Goal: Communication & Community: Ask a question

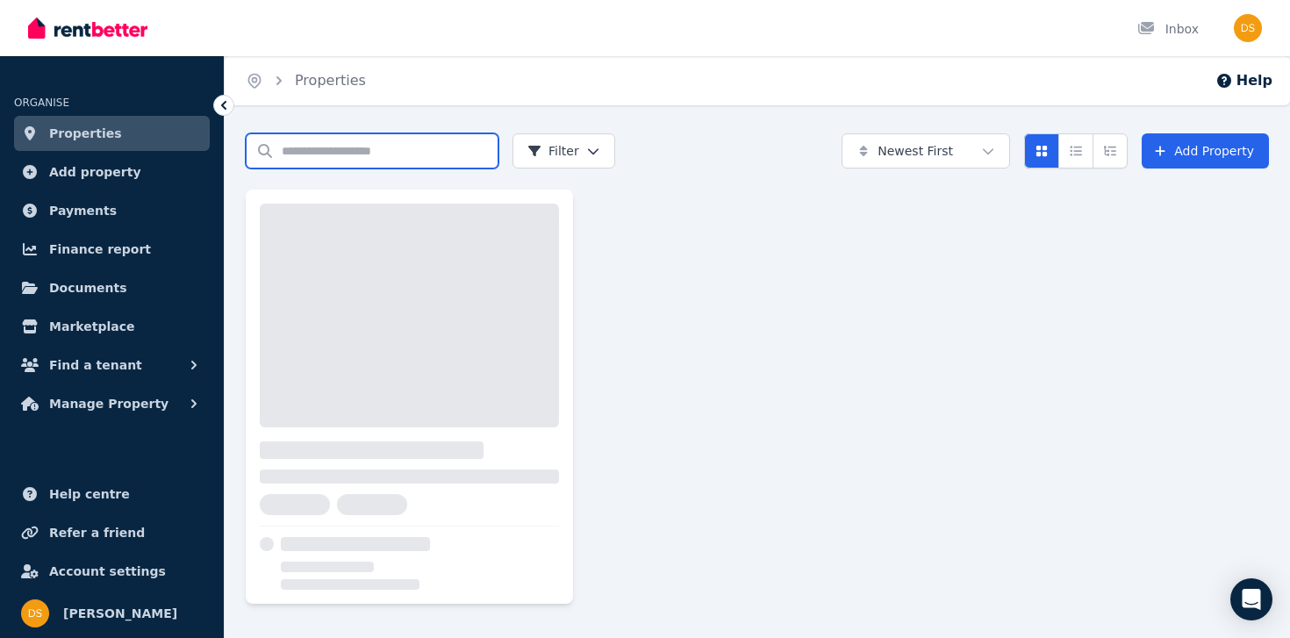
click at [290, 150] on input "Search properties" at bounding box center [372, 150] width 253 height 35
type input "******"
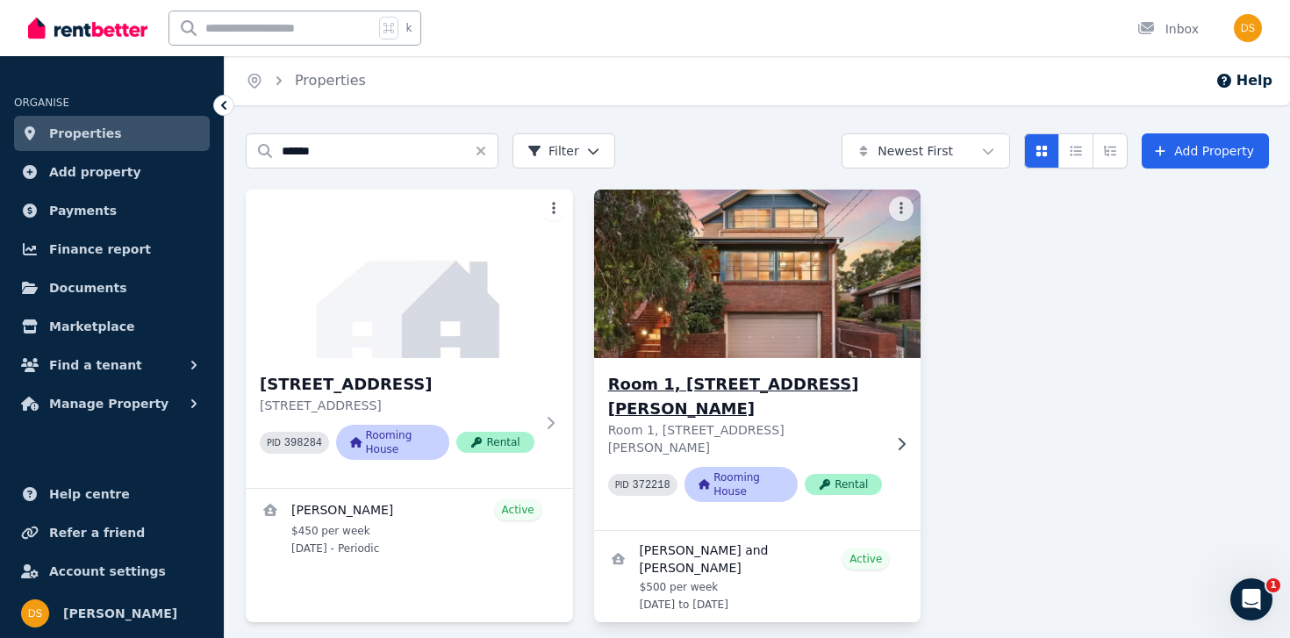
click at [654, 371] on div "Room 1, [STREET_ADDRESS][PERSON_NAME][PERSON_NAME] 372218 Rooming House Rental" at bounding box center [757, 444] width 327 height 172
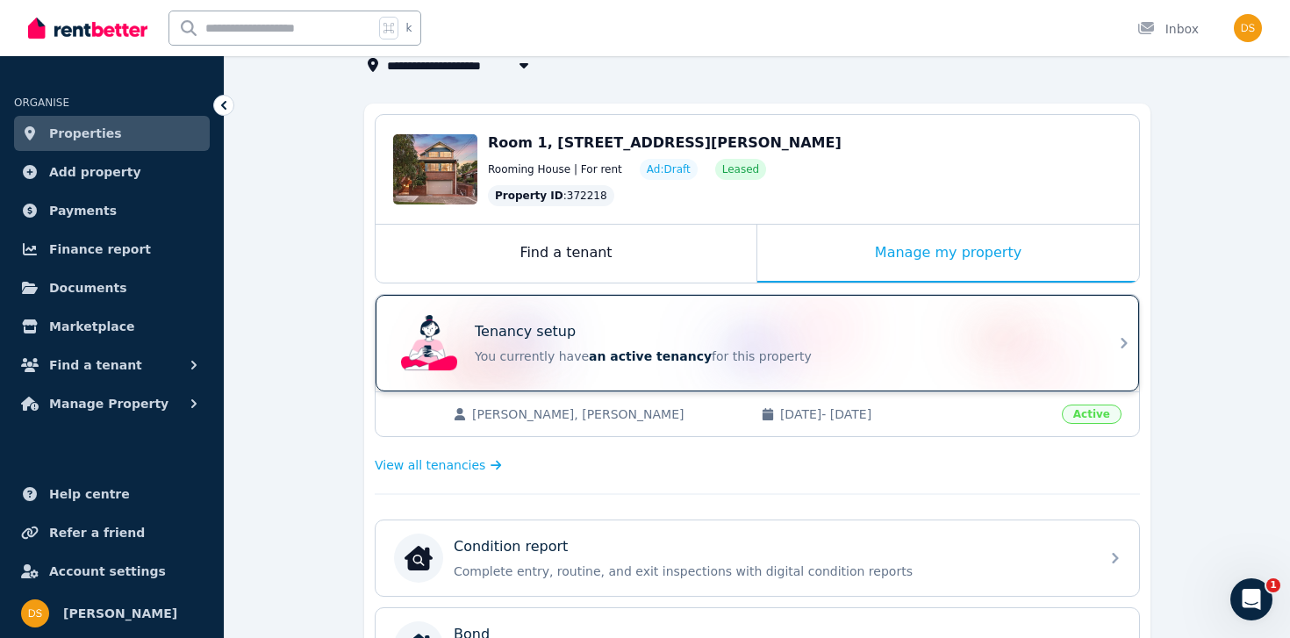
scroll to position [122, 0]
click at [755, 309] on div "Tenancy setup You currently have an active tenancy for this property" at bounding box center [741, 344] width 695 height 70
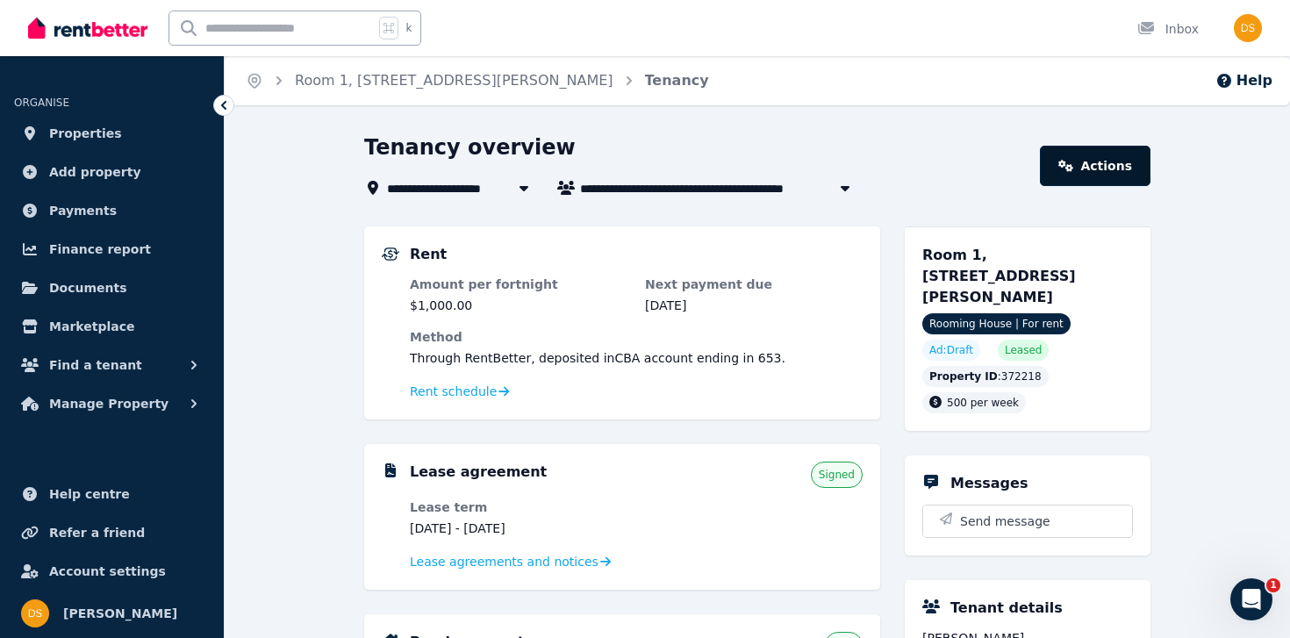
click at [1082, 168] on link "Actions" at bounding box center [1095, 166] width 111 height 40
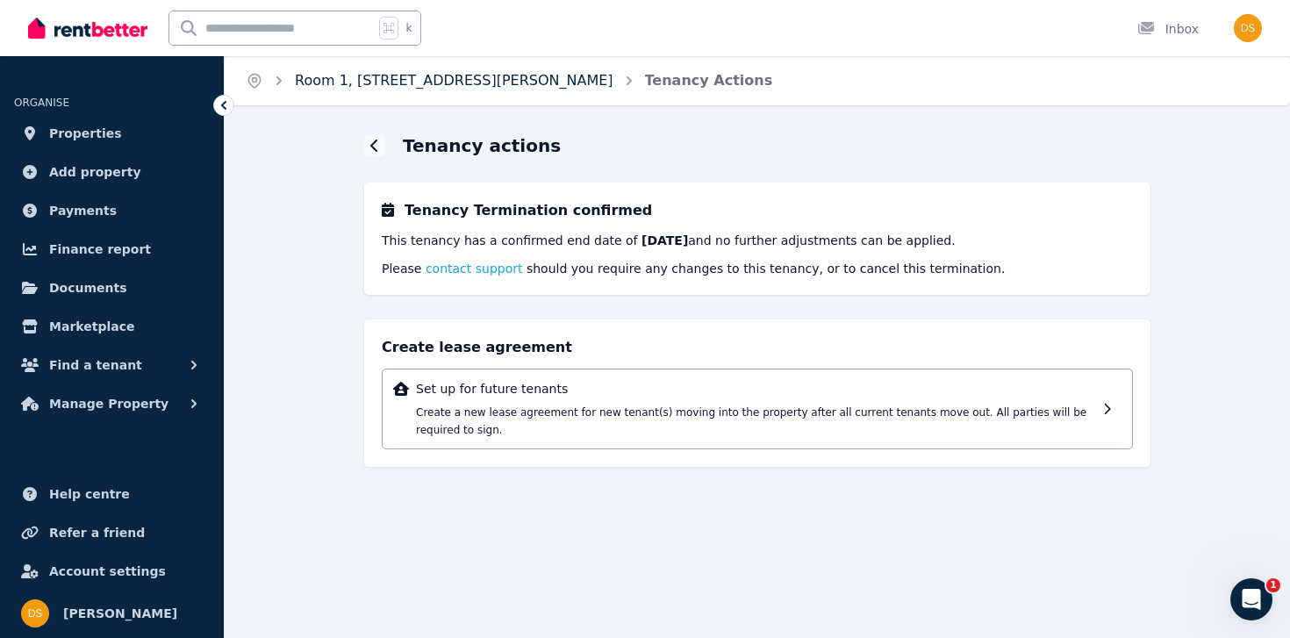
click at [390, 86] on link "Room 1, [STREET_ADDRESS][PERSON_NAME]" at bounding box center [454, 80] width 318 height 17
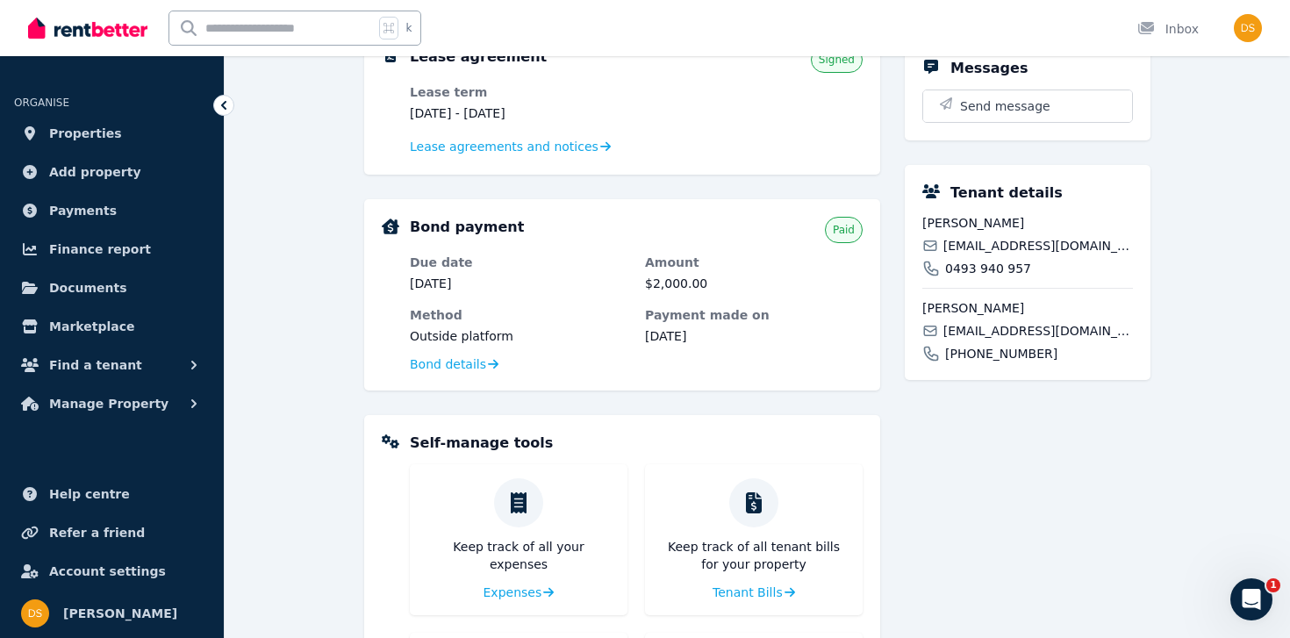
scroll to position [263, 0]
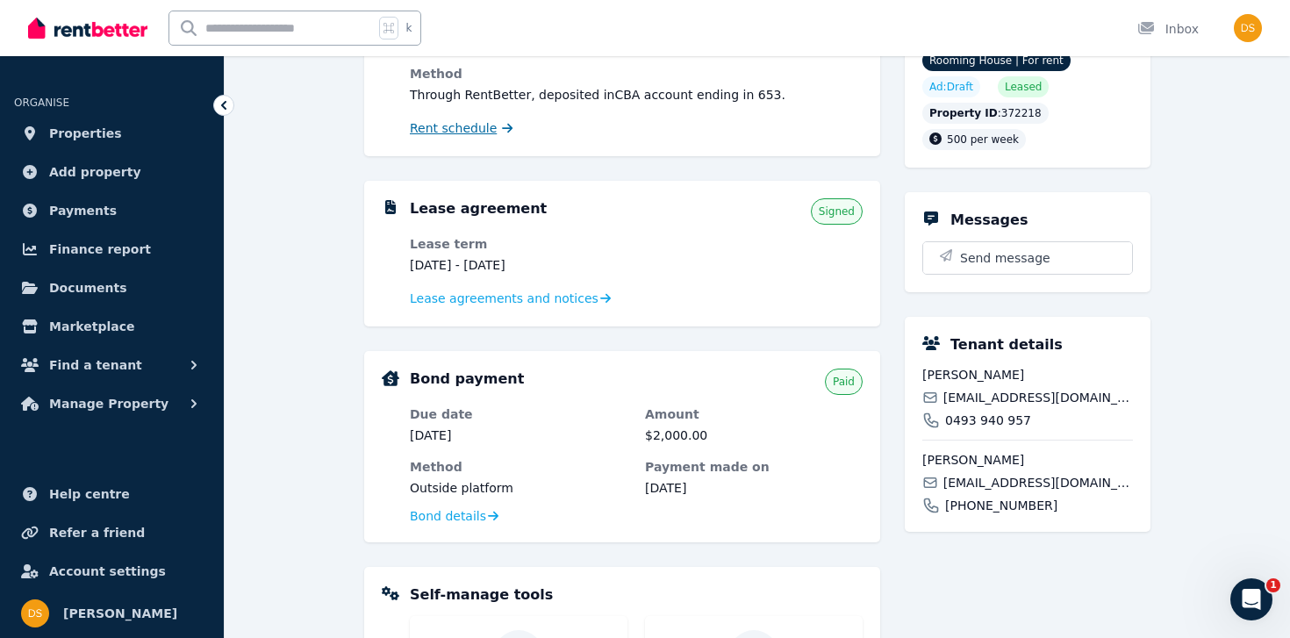
click at [473, 132] on span "Rent schedule" at bounding box center [453, 128] width 87 height 18
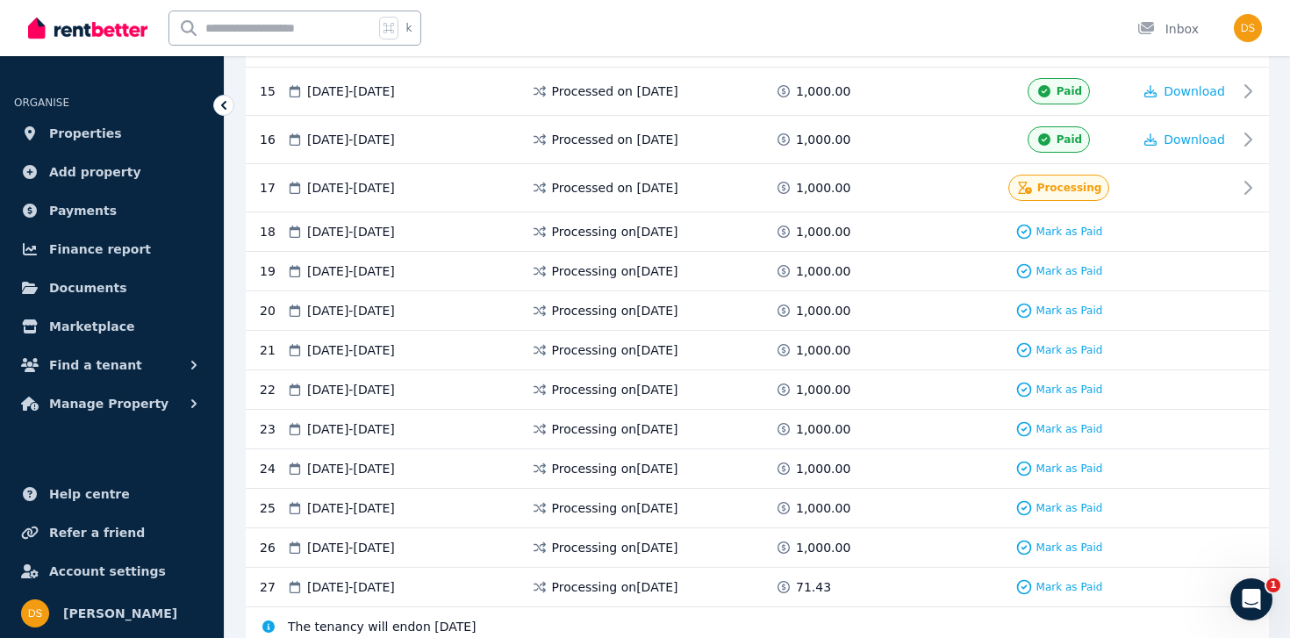
scroll to position [1053, 0]
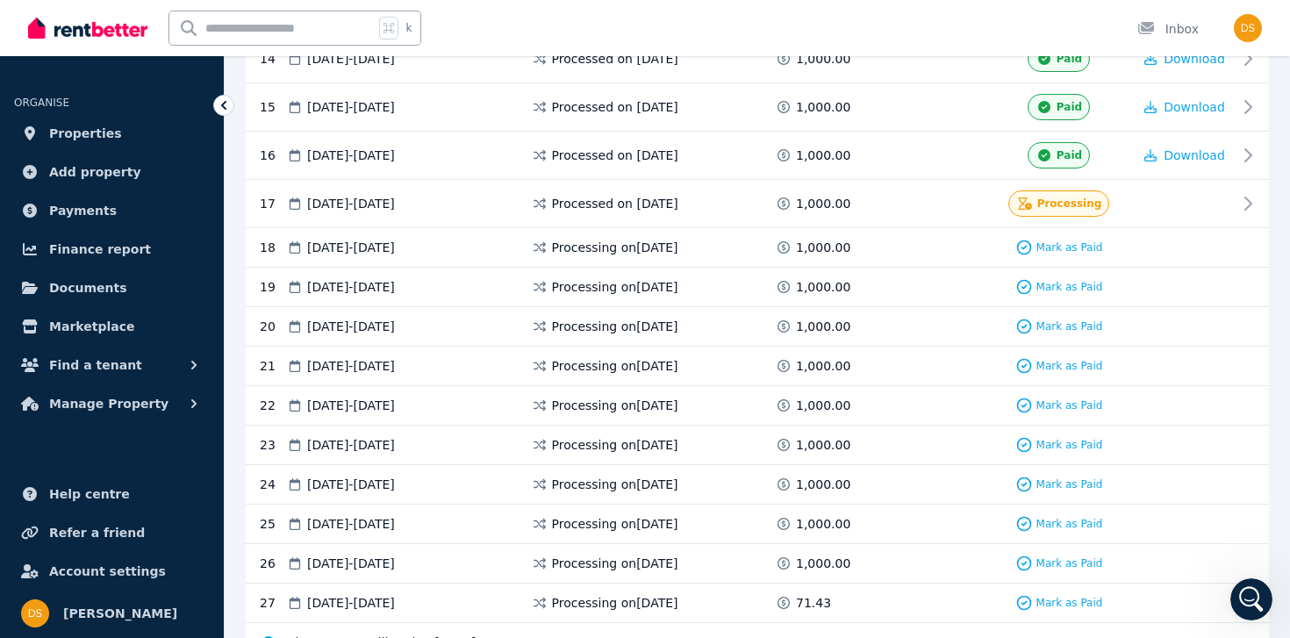
click at [1247, 565] on div "26 [DATE] - [DATE] Processing on [DATE] 1,000.00 Mark as Paid" at bounding box center [757, 563] width 1023 height 39
click at [1246, 597] on icon "Open Intercom Messenger" at bounding box center [1248, 597] width 29 height 29
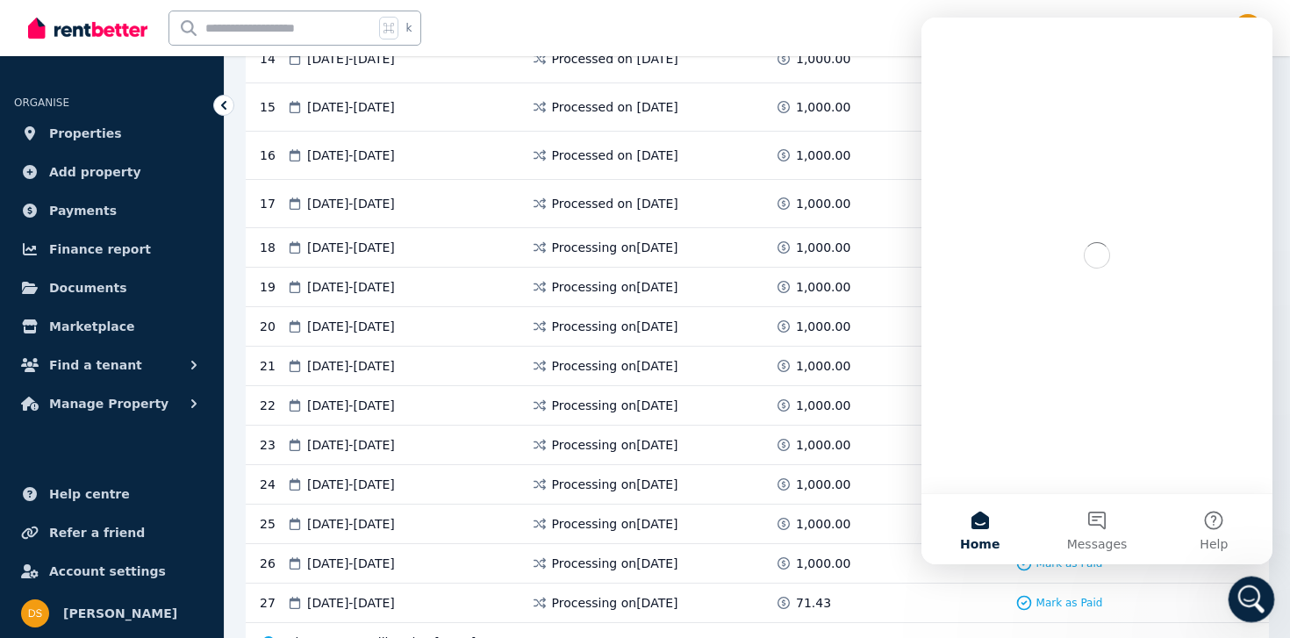
scroll to position [0, 0]
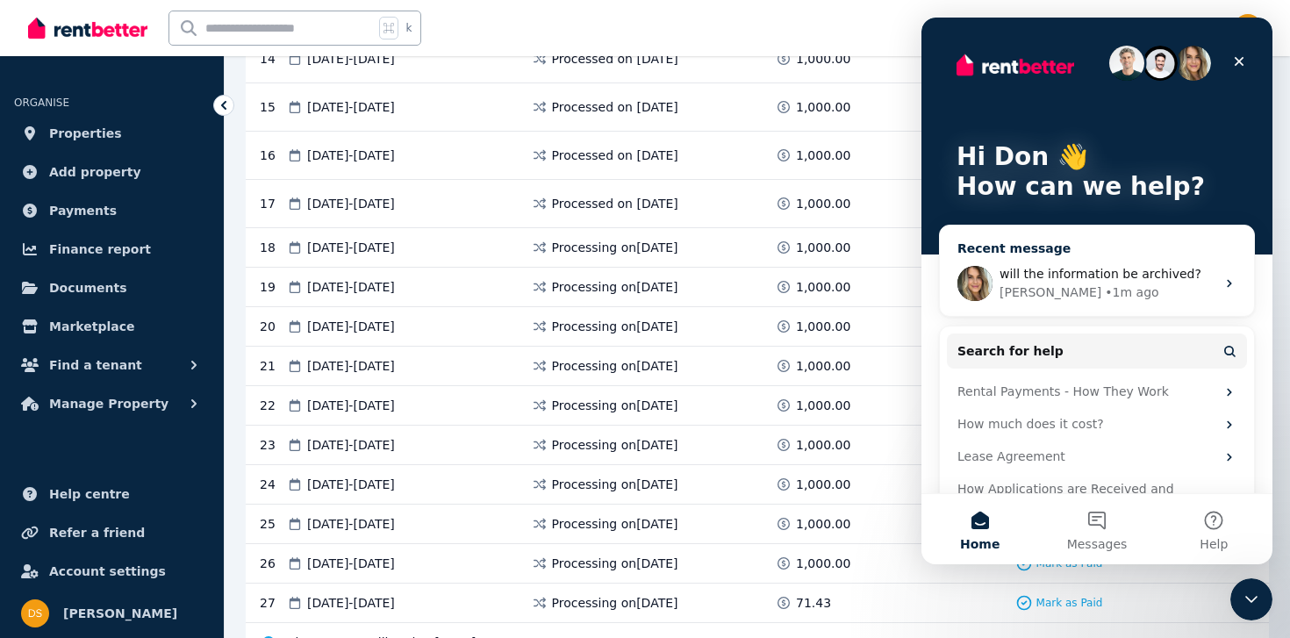
click at [1115, 275] on span "will the information be archived?" at bounding box center [1100, 274] width 202 height 14
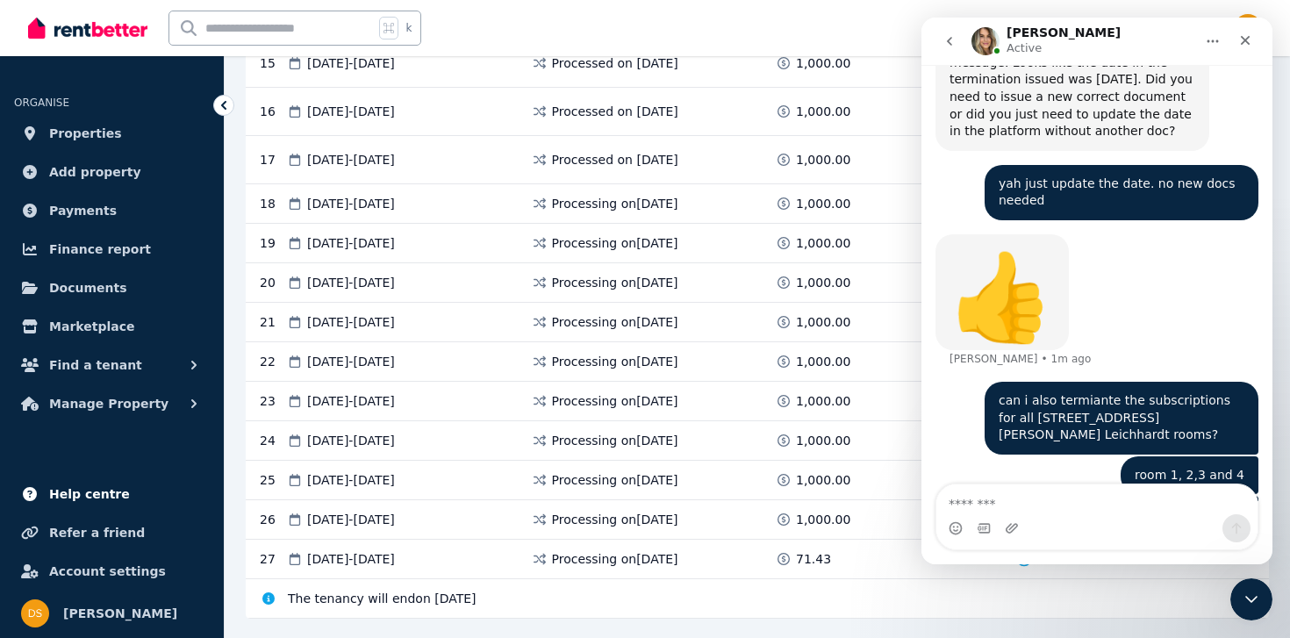
scroll to position [1139, 0]
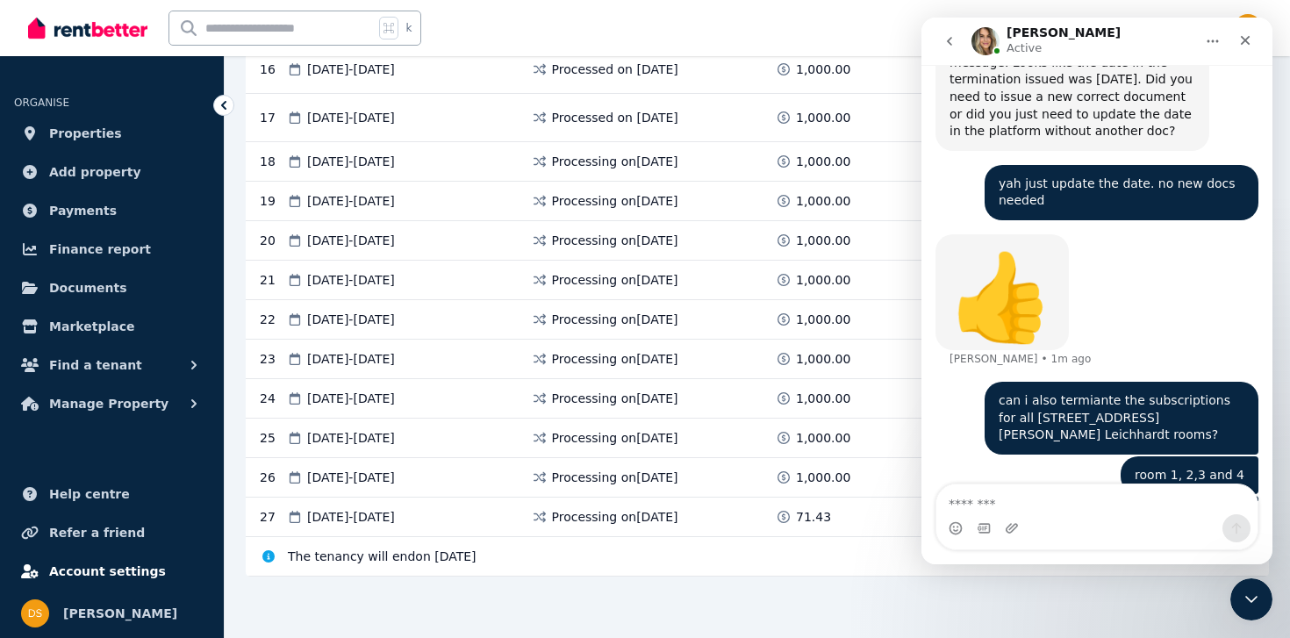
click at [109, 561] on span "Account settings" at bounding box center [107, 571] width 117 height 21
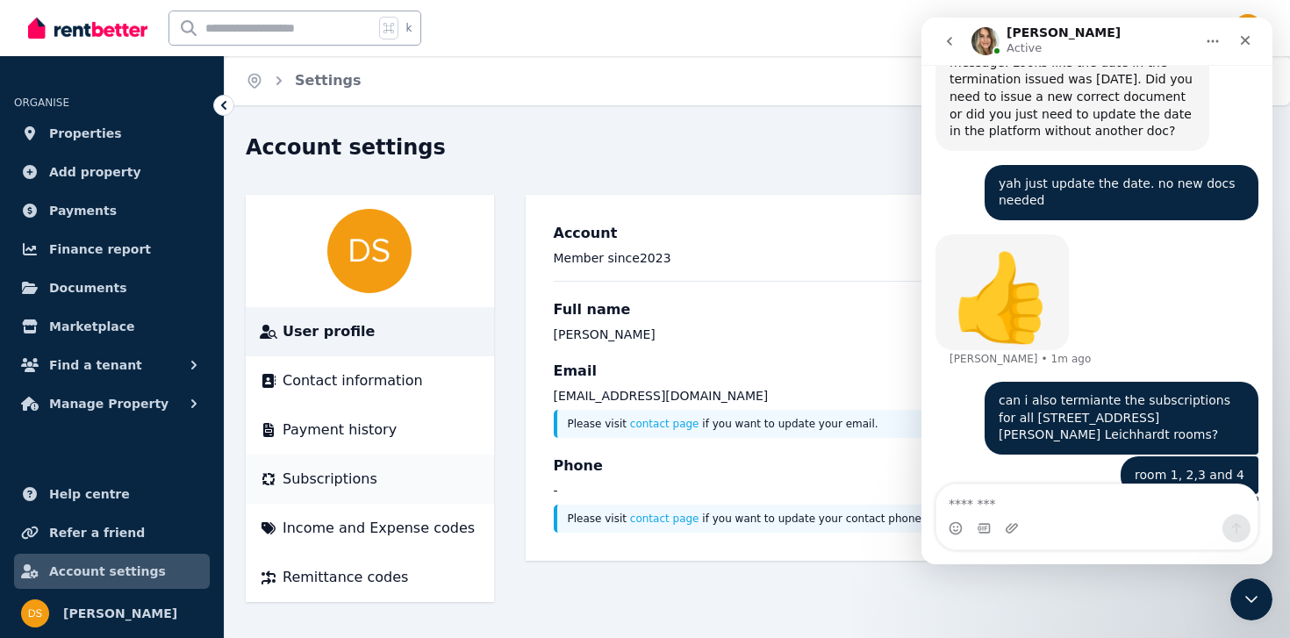
click at [356, 469] on span "Subscriptions" at bounding box center [329, 478] width 95 height 21
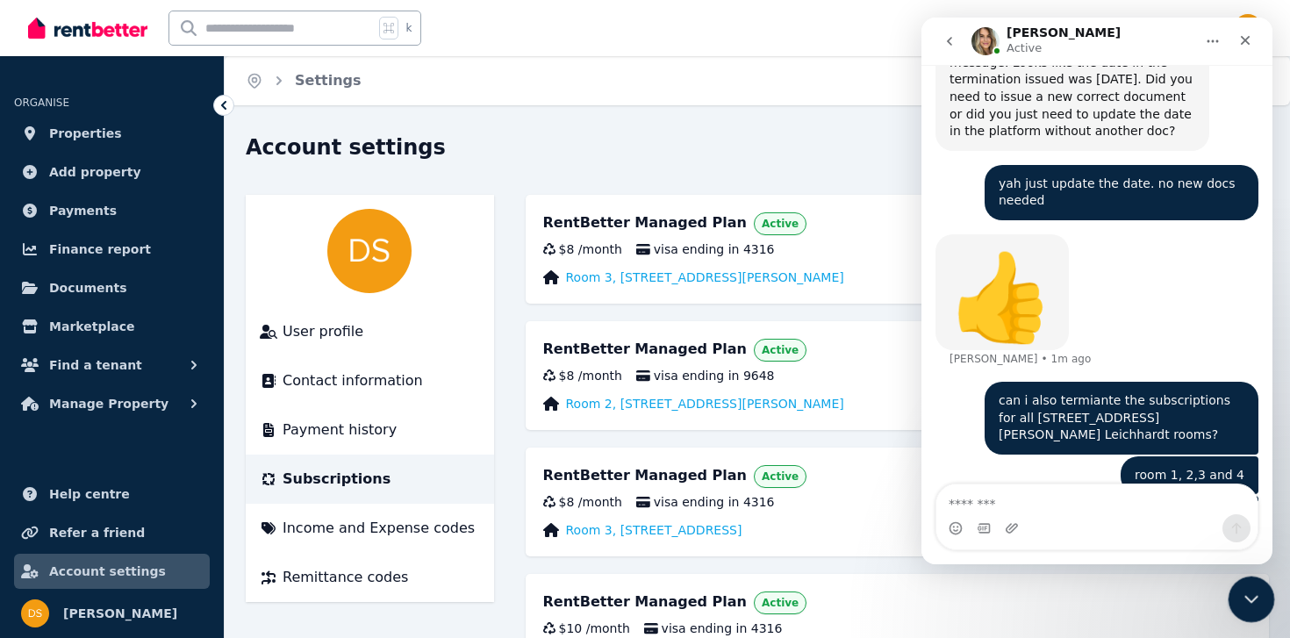
click at [1250, 591] on icon "Close Intercom Messenger" at bounding box center [1248, 596] width 21 height 21
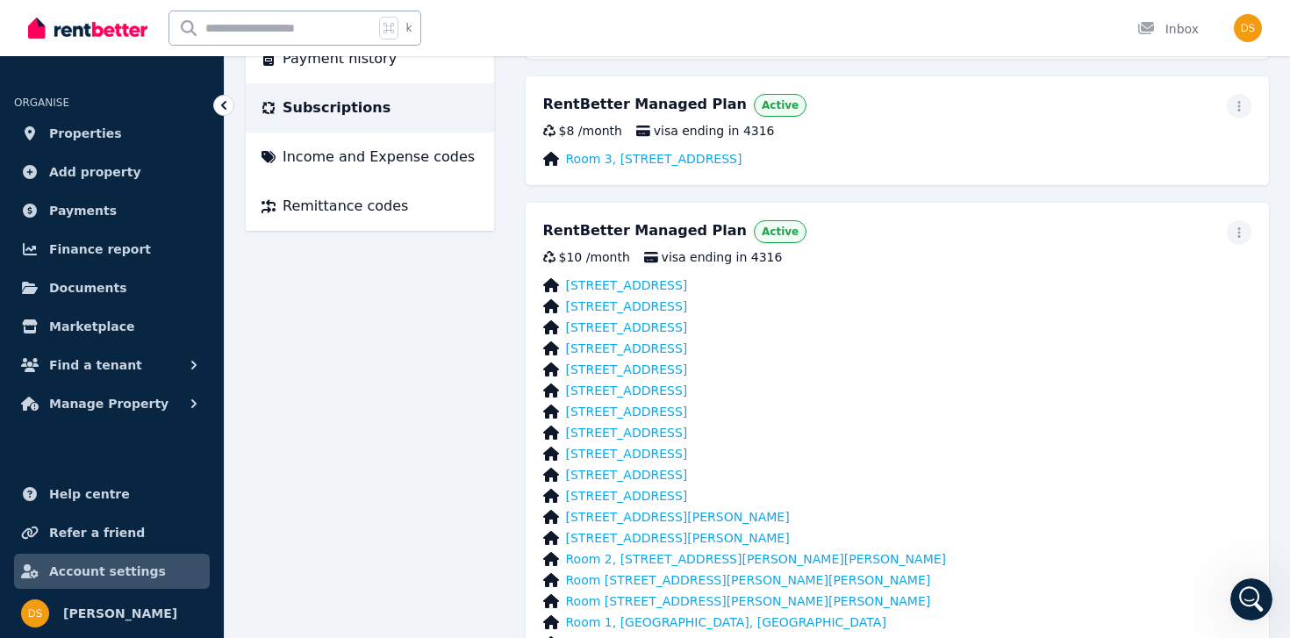
scroll to position [373, 0]
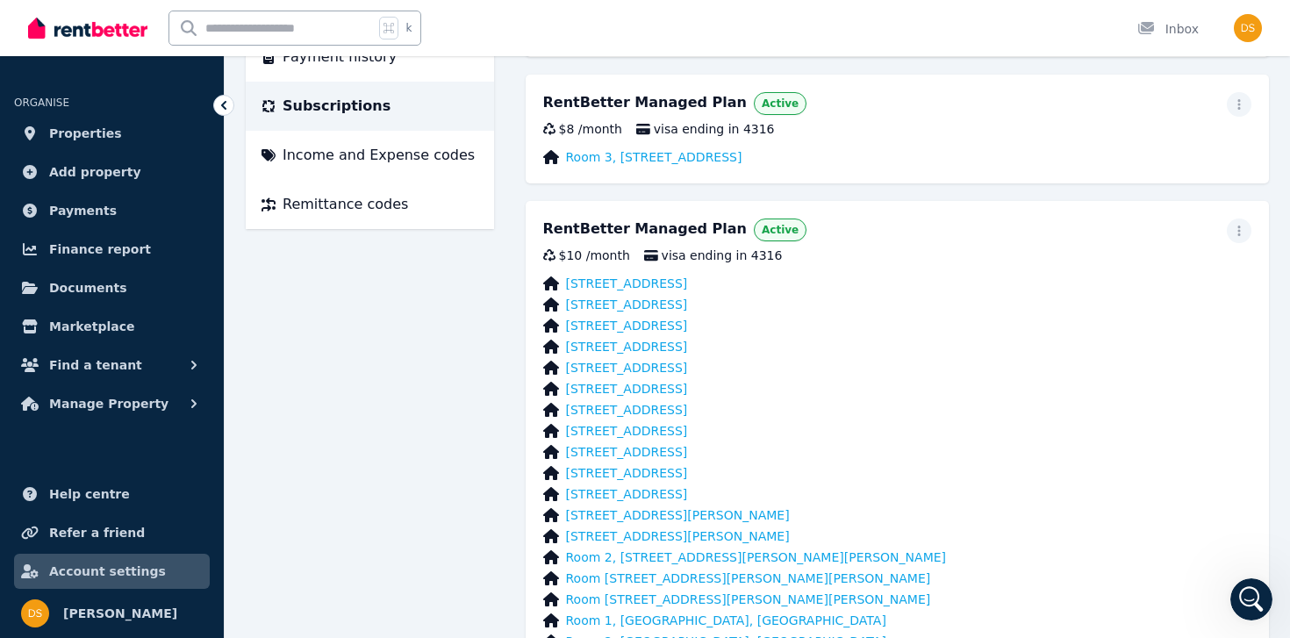
click at [1226, 224] on div "RentBetter Managed Plan Active" at bounding box center [897, 230] width 709 height 25
click at [1237, 228] on icon "button" at bounding box center [1239, 231] width 14 height 12
click at [1031, 436] on div "[STREET_ADDRESS]" at bounding box center [897, 431] width 709 height 18
click at [714, 555] on link "Room 2, [STREET_ADDRESS][PERSON_NAME][PERSON_NAME]" at bounding box center [756, 557] width 381 height 18
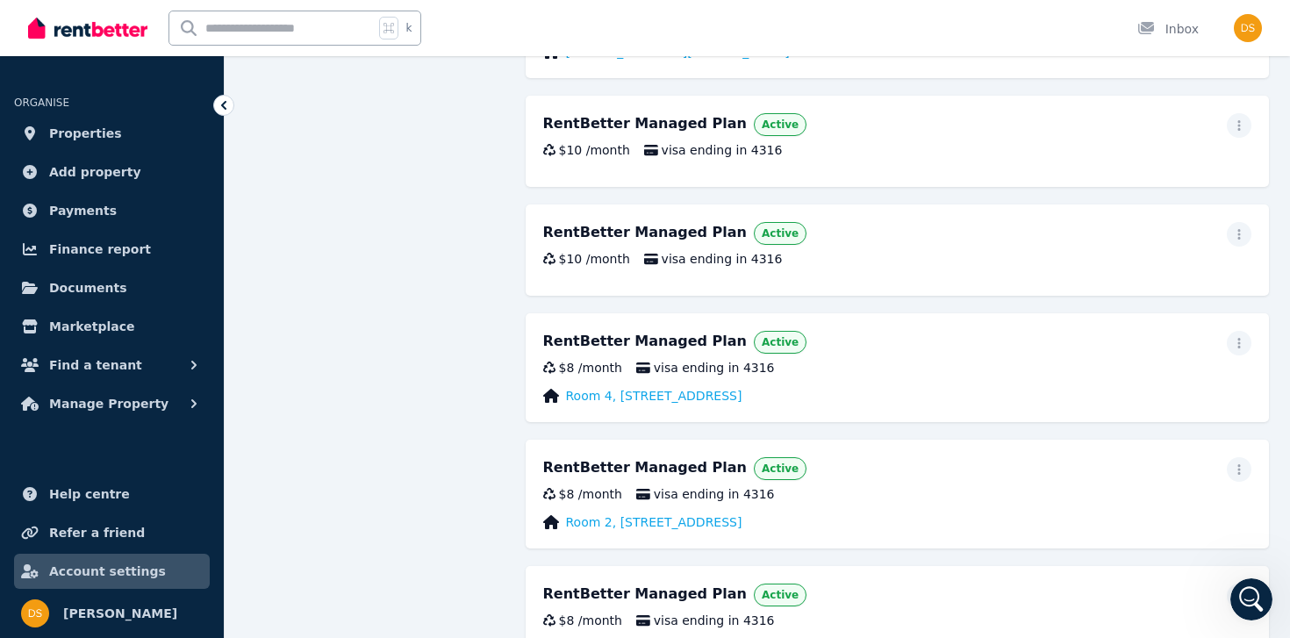
scroll to position [1532, 0]
click at [1140, 148] on div "$10 / month visa ending in 4316" at bounding box center [897, 149] width 709 height 18
click at [1250, 111] on div "RentBetter Managed Plan Active $10 / month visa ending in 4316" at bounding box center [897, 140] width 744 height 91
click at [1239, 123] on icon "button" at bounding box center [1239, 124] width 14 height 12
click at [1195, 156] on button "Update payment method" at bounding box center [1145, 182] width 211 height 56
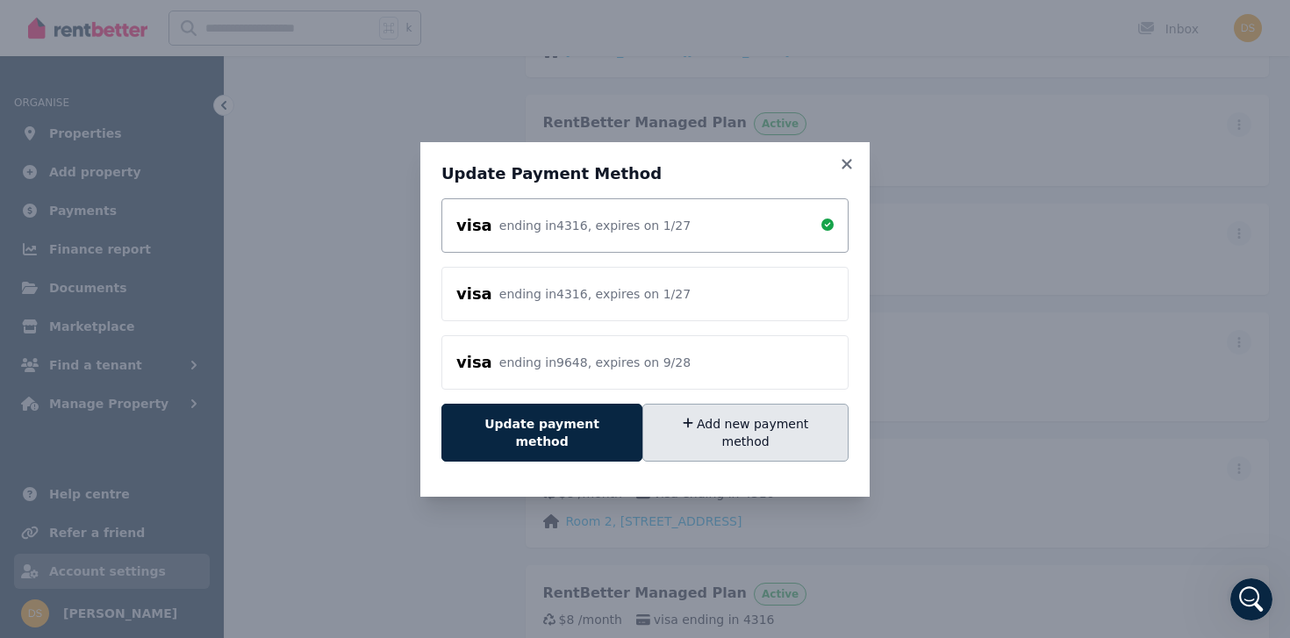
click at [711, 433] on button "Add new payment method" at bounding box center [745, 433] width 206 height 58
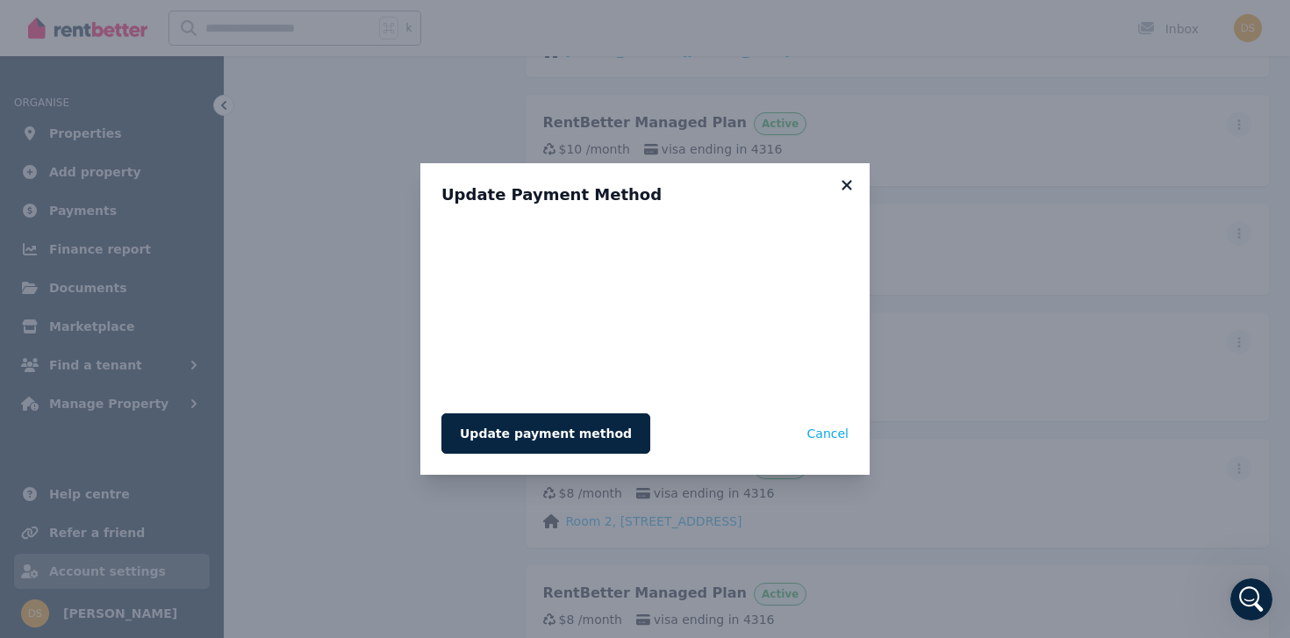
click at [850, 187] on icon at bounding box center [847, 185] width 18 height 16
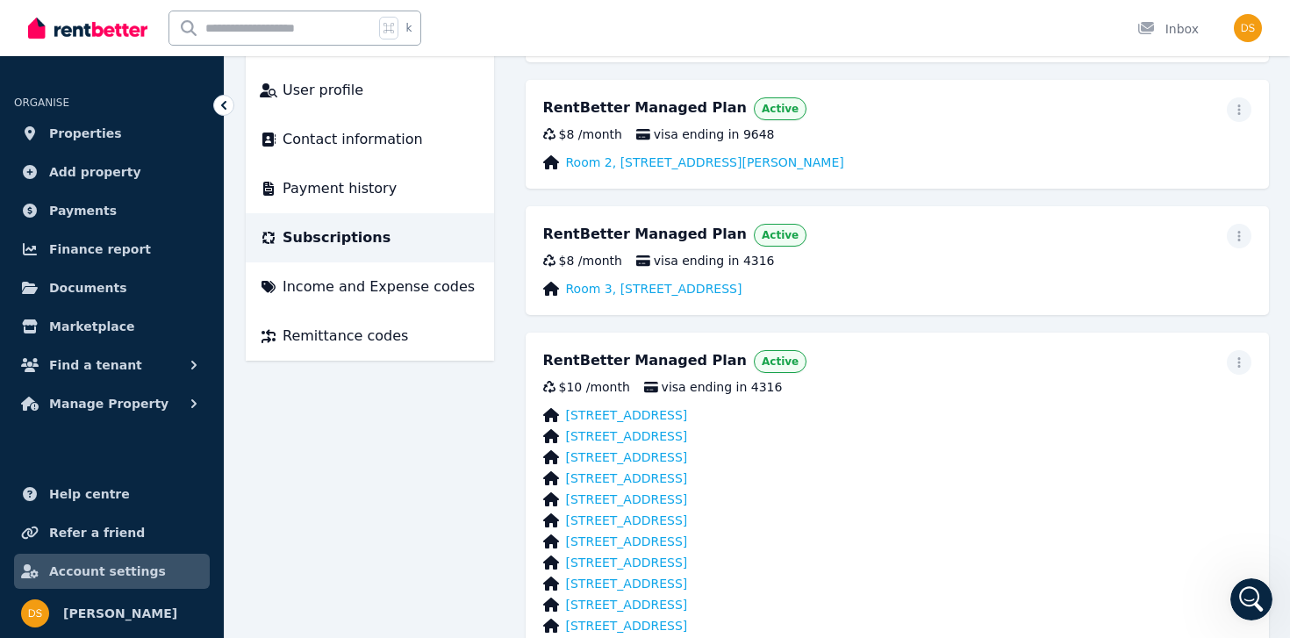
scroll to position [0, 0]
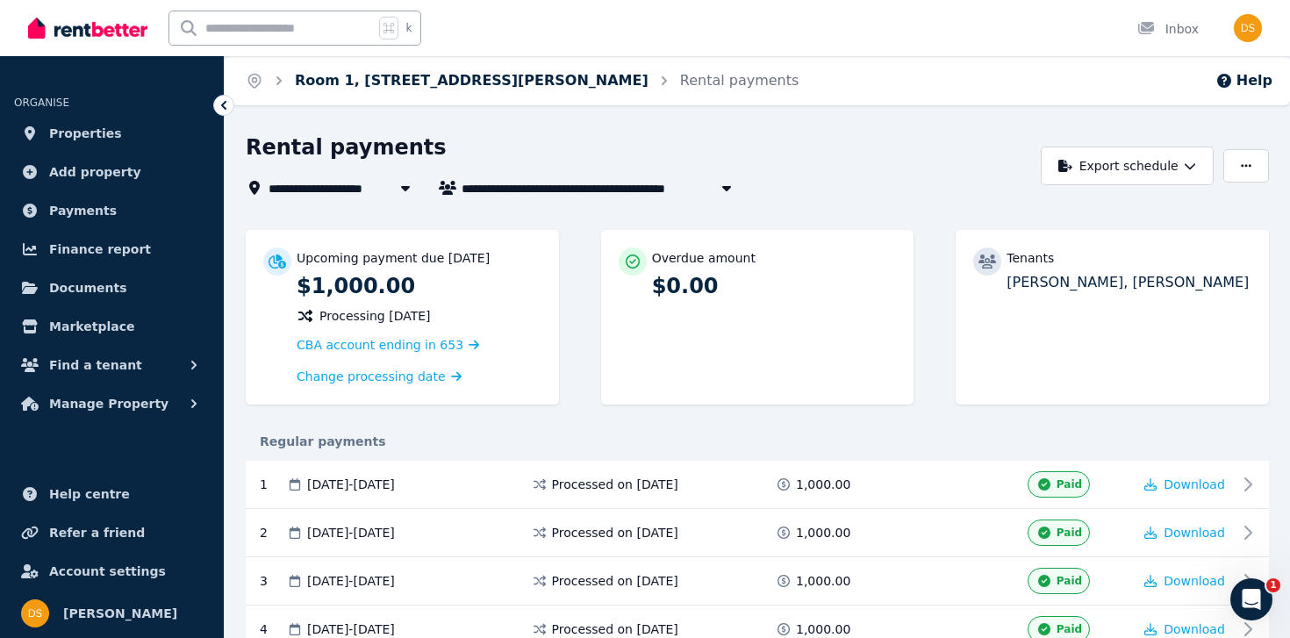
click at [382, 80] on link "Room 1, [STREET_ADDRESS][PERSON_NAME]" at bounding box center [472, 80] width 354 height 17
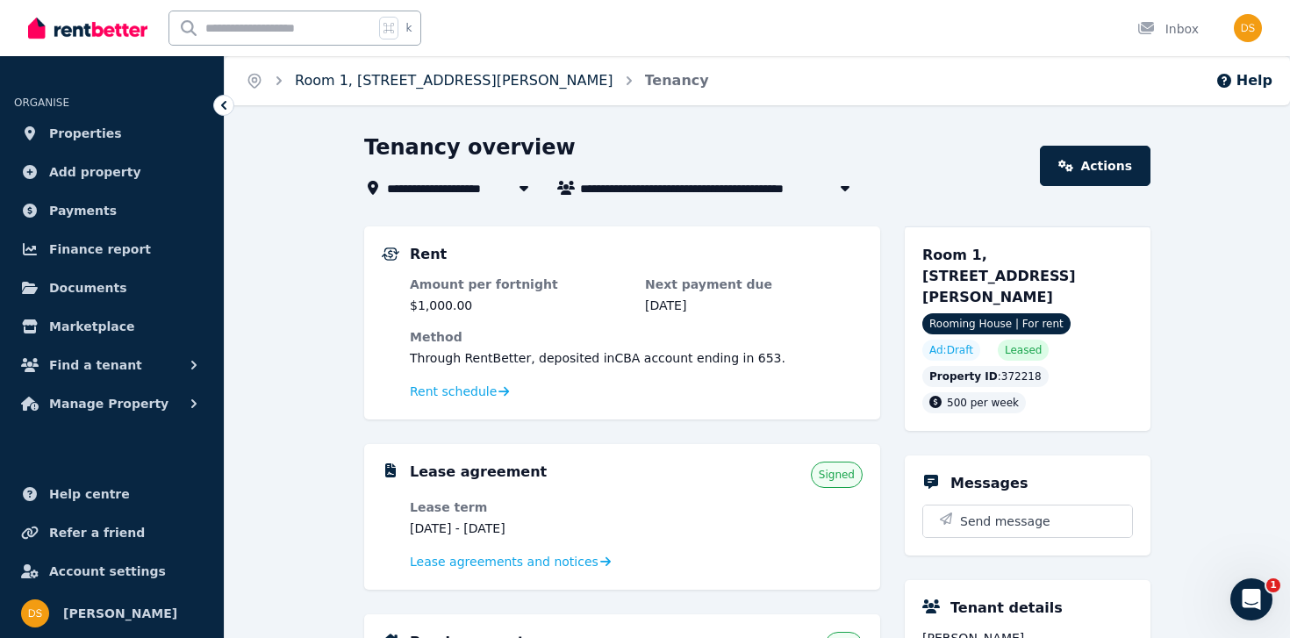
click at [374, 82] on link "Room 1, [STREET_ADDRESS][PERSON_NAME]" at bounding box center [454, 80] width 318 height 17
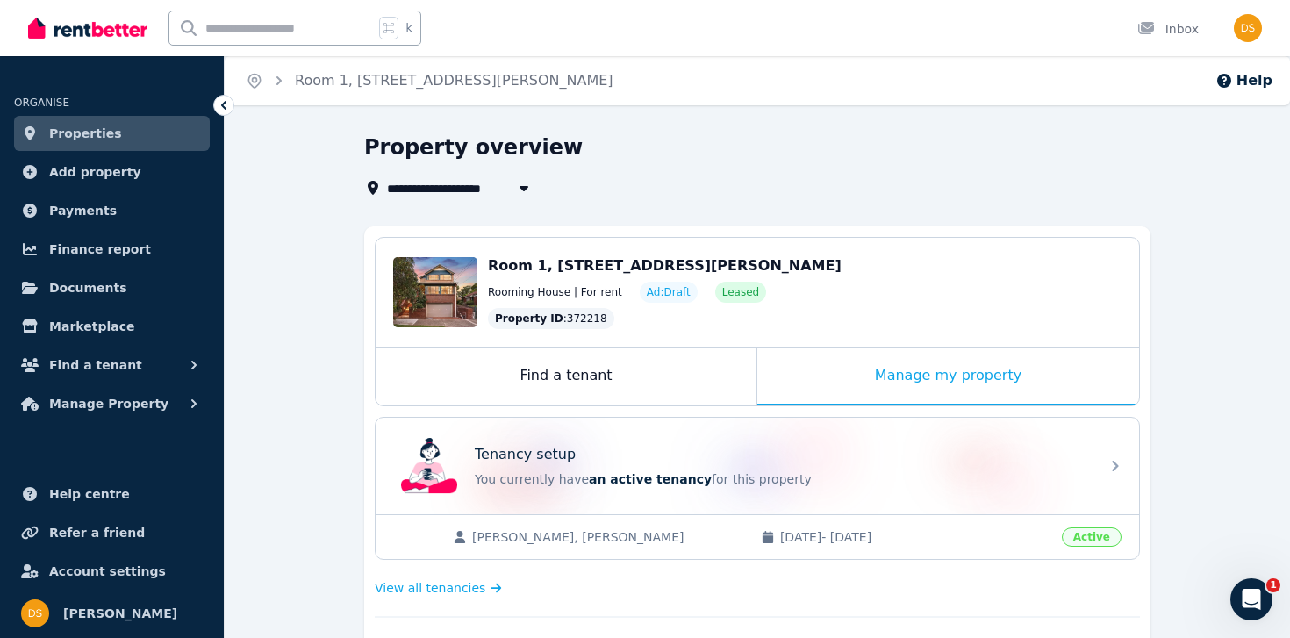
click at [490, 192] on span "Room 1, [STREET_ADDRESS][PERSON_NAME]" at bounding box center [542, 187] width 310 height 21
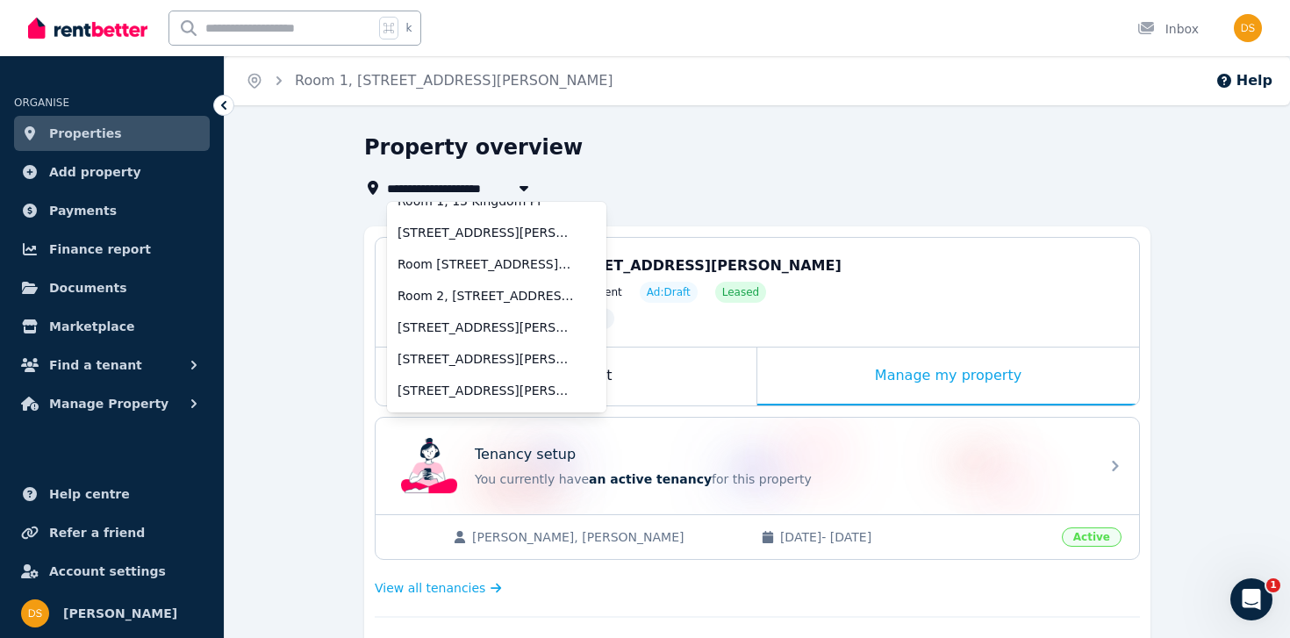
scroll to position [876, 0]
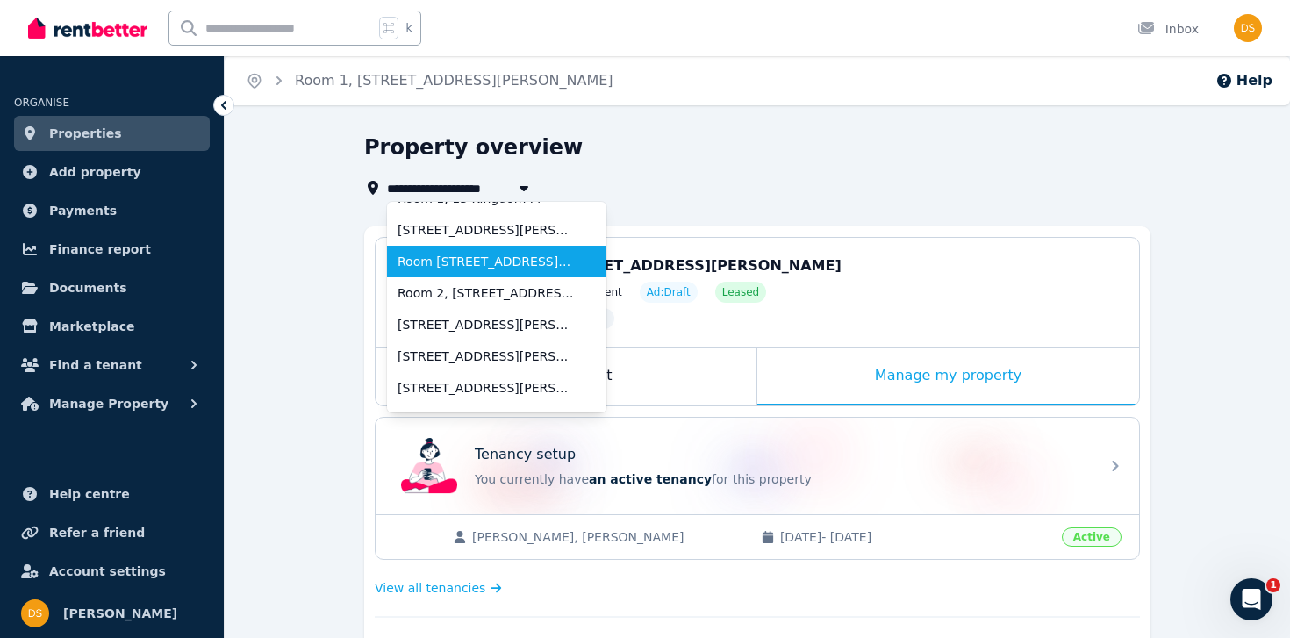
click at [494, 259] on span "Room [STREET_ADDRESS][PERSON_NAME]" at bounding box center [485, 262] width 177 height 18
type input "**********"
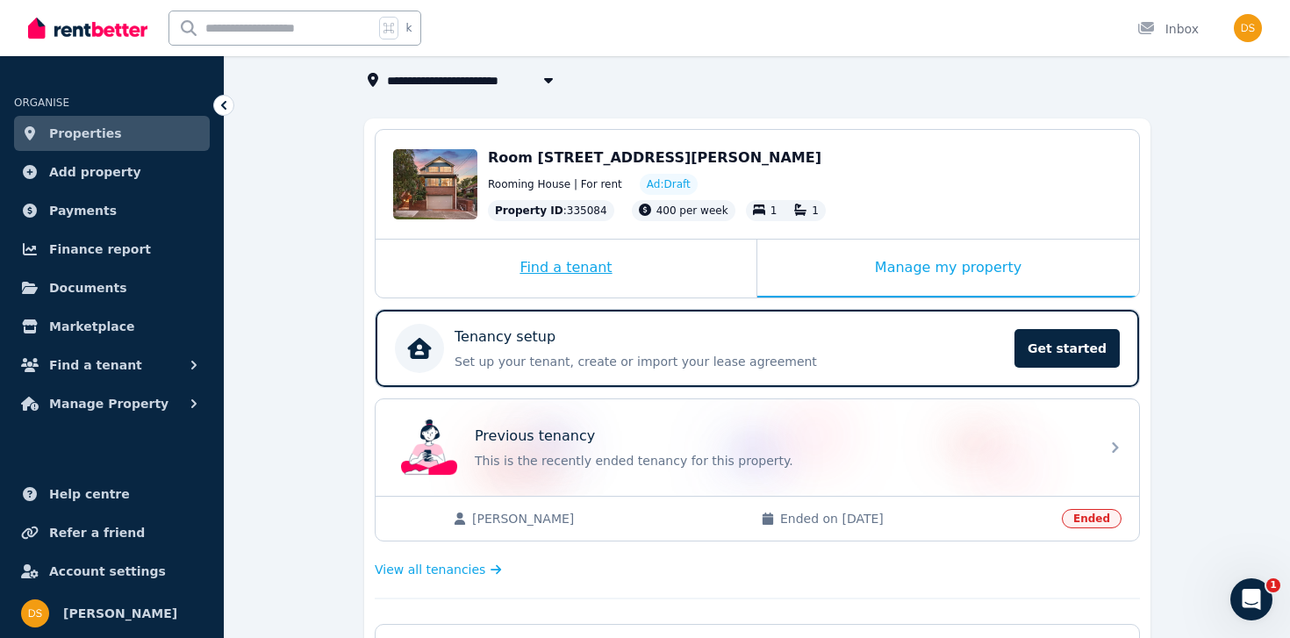
scroll to position [136, 0]
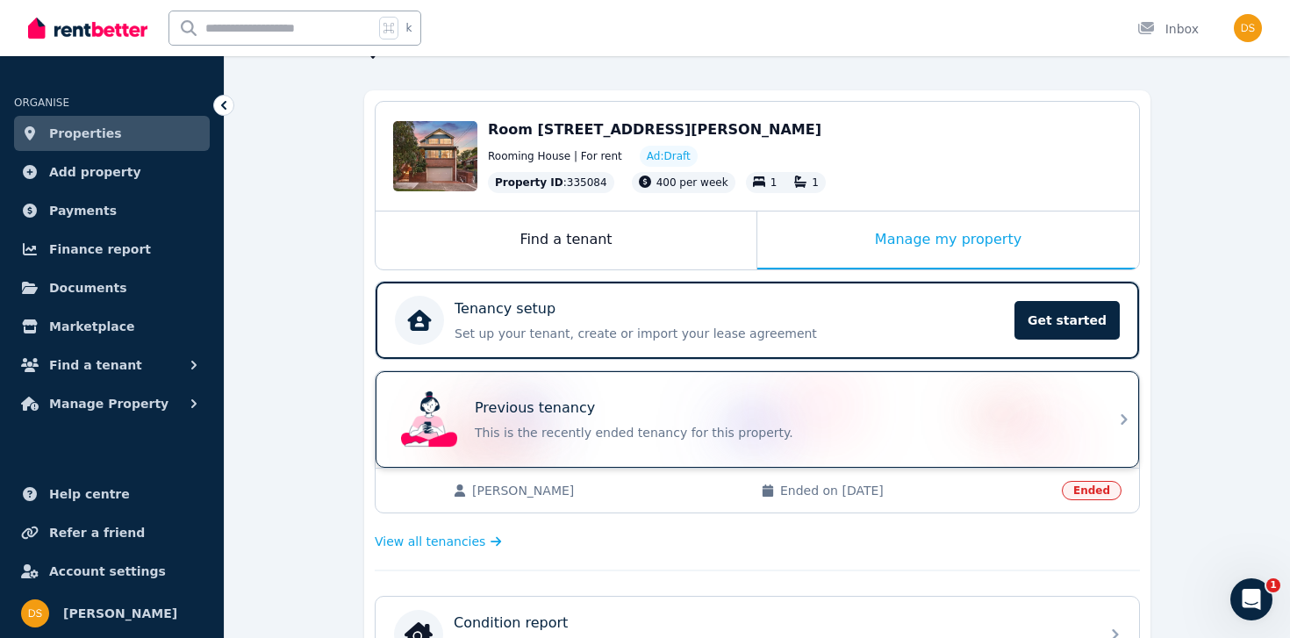
click at [726, 419] on div "Previous tenancy This is the recently ended tenancy for this property." at bounding box center [782, 419] width 614 height 44
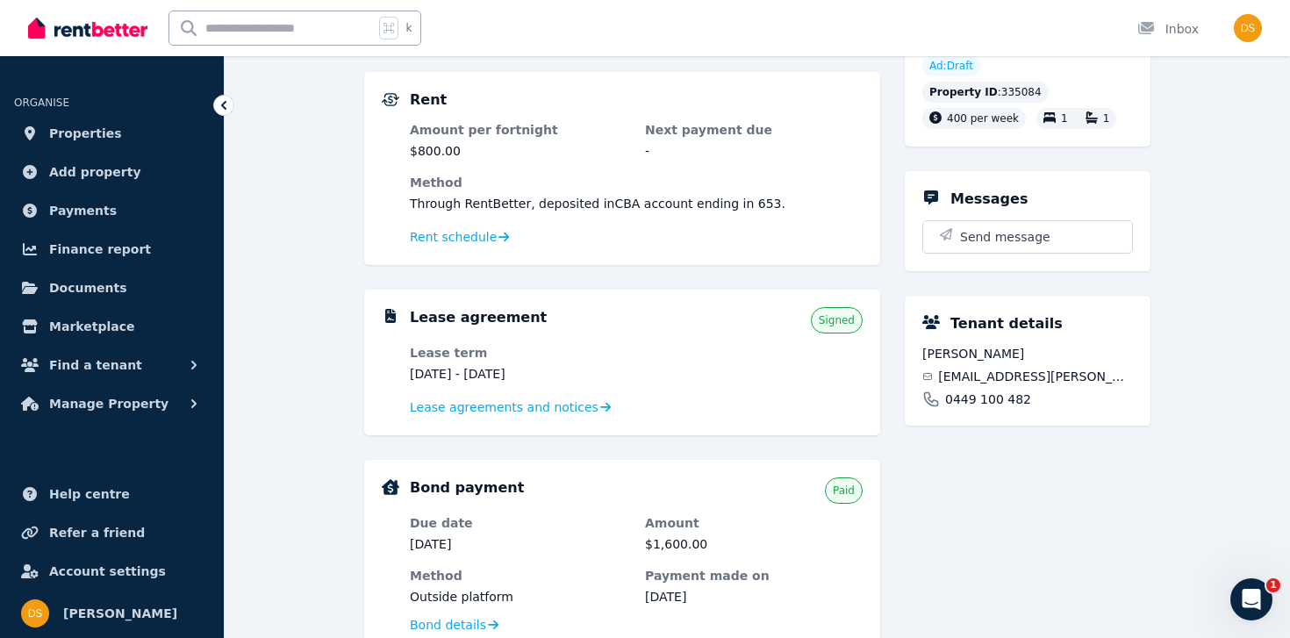
scroll to position [320, 0]
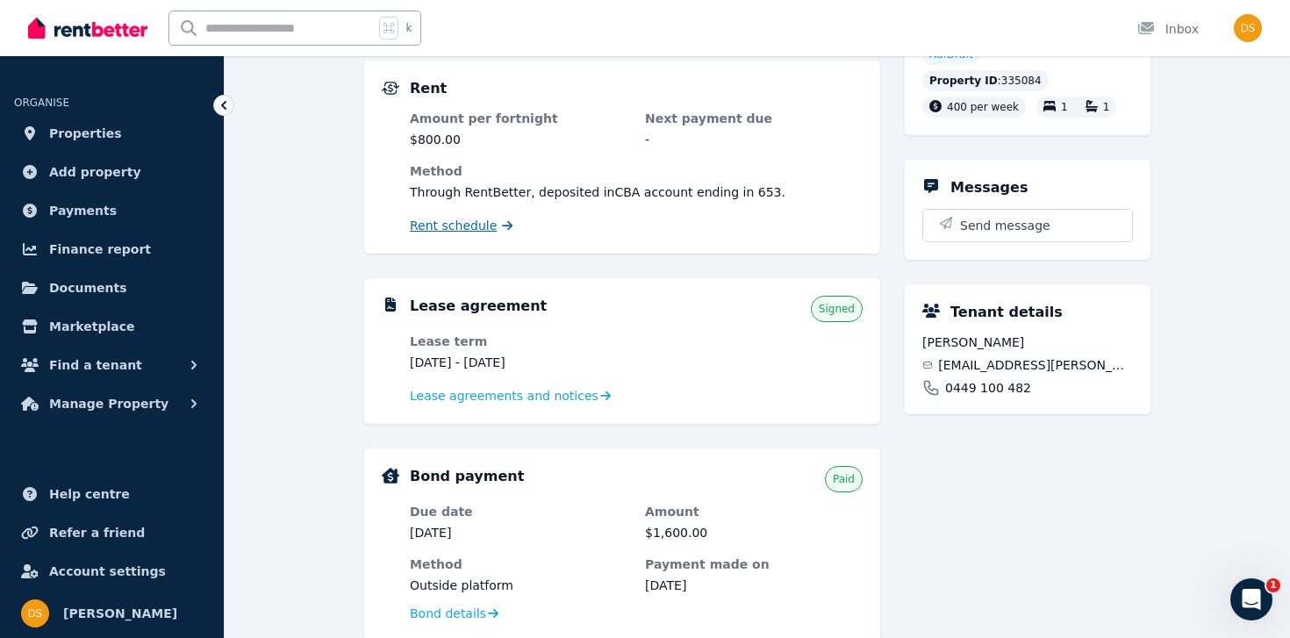
click at [471, 220] on span "Rent schedule" at bounding box center [453, 226] width 87 height 18
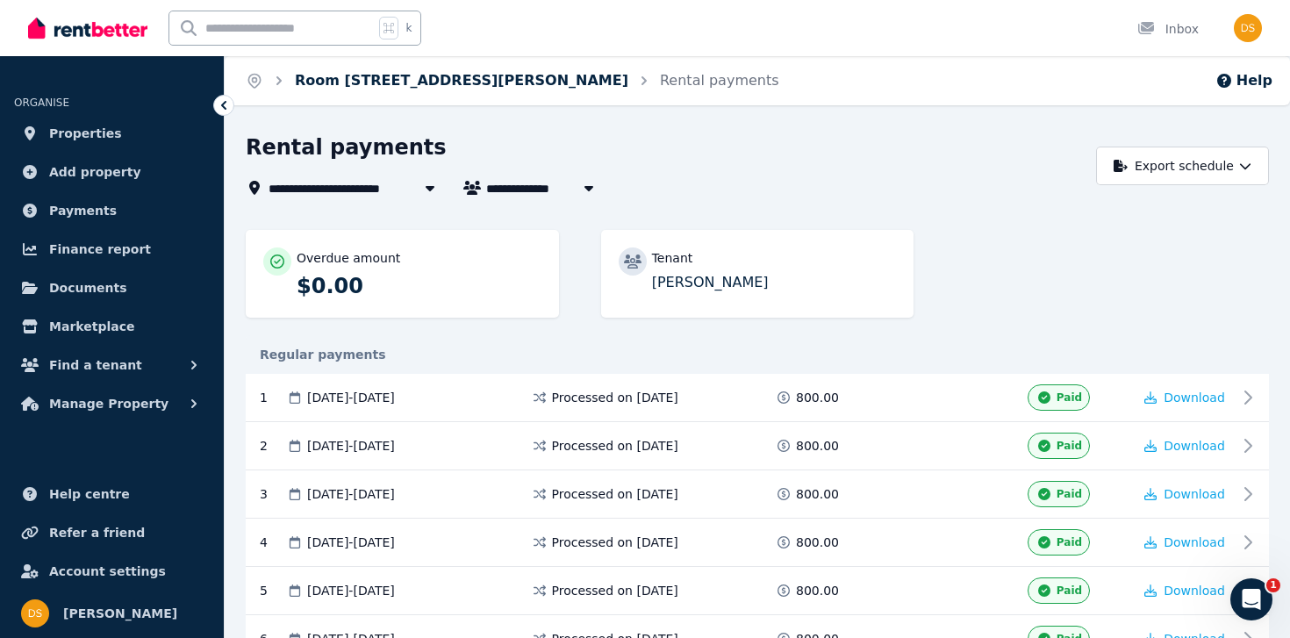
click at [393, 82] on link "Room [STREET_ADDRESS][PERSON_NAME]" at bounding box center [461, 80] width 333 height 17
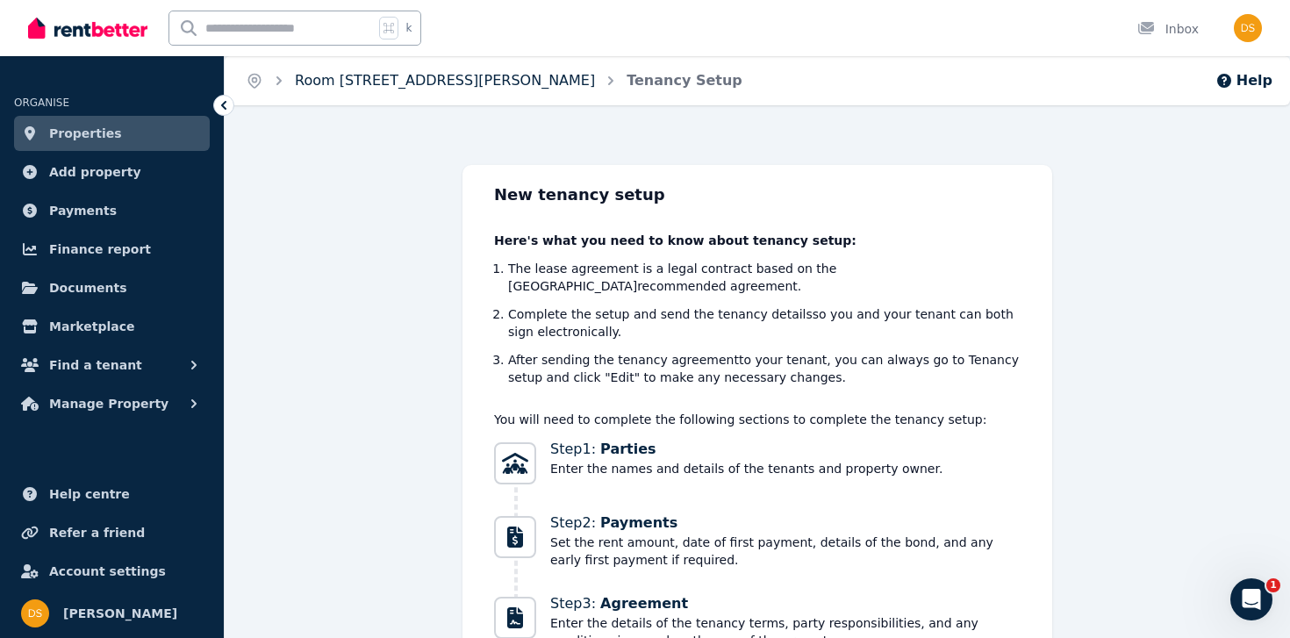
click at [404, 75] on link "Room [STREET_ADDRESS][PERSON_NAME]" at bounding box center [445, 80] width 300 height 17
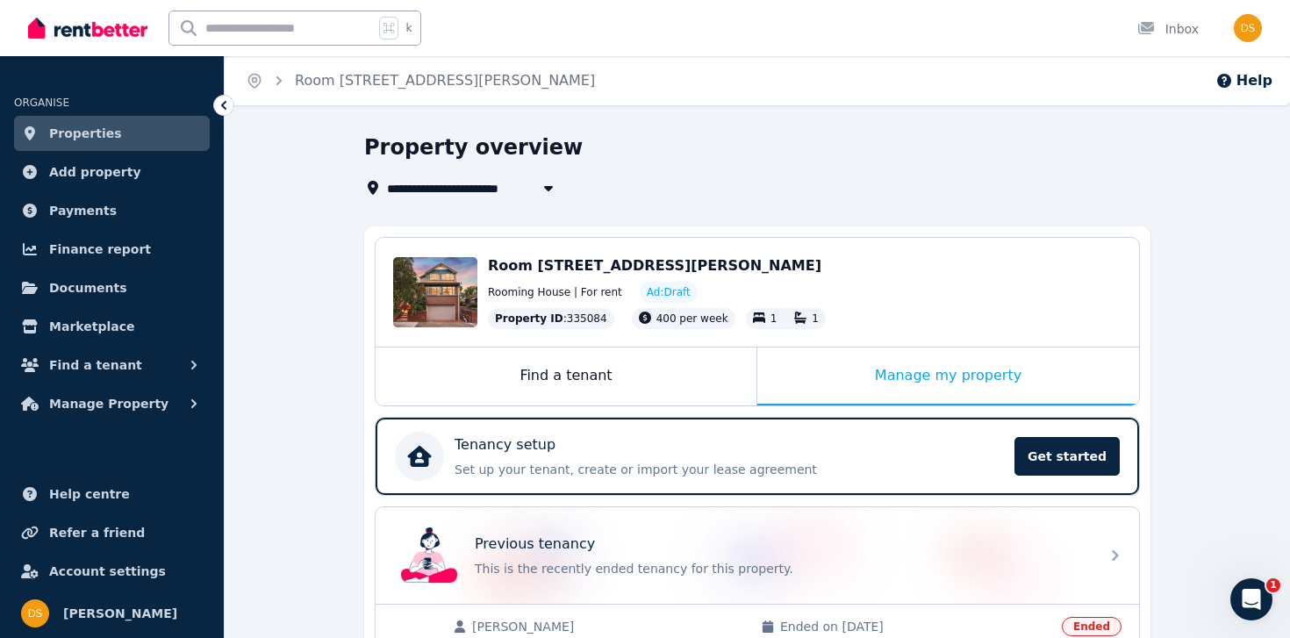
click at [471, 194] on span "Room [STREET_ADDRESS][PERSON_NAME]" at bounding box center [534, 187] width 294 height 21
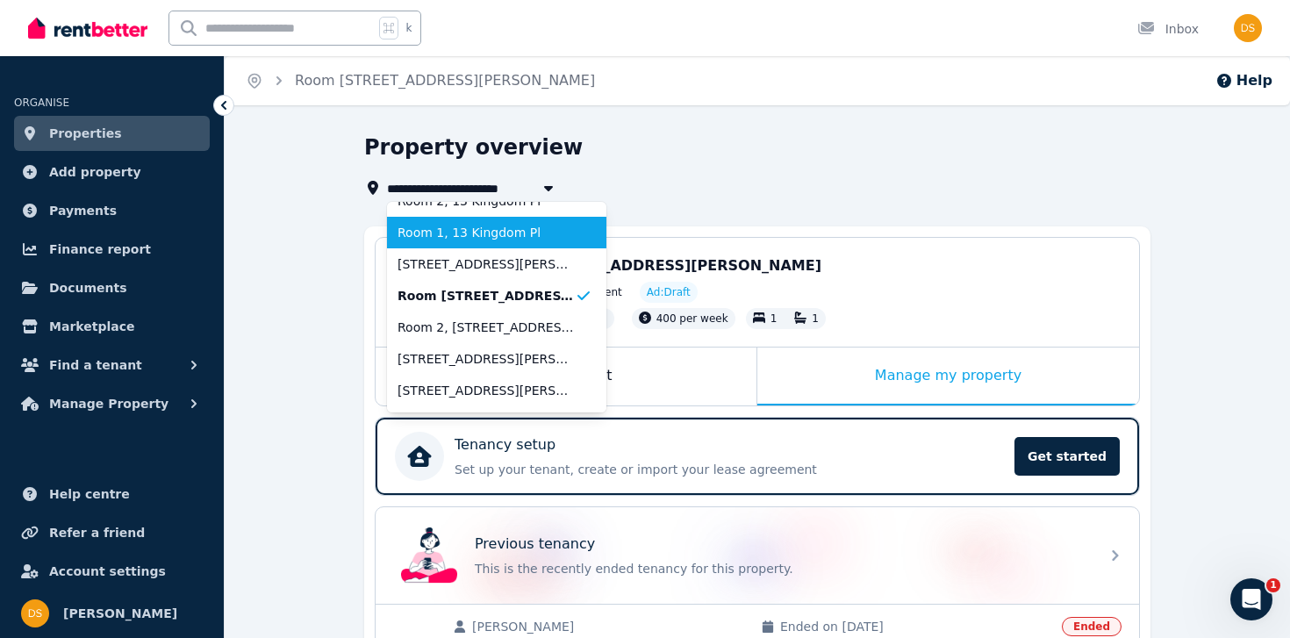
scroll to position [848, 0]
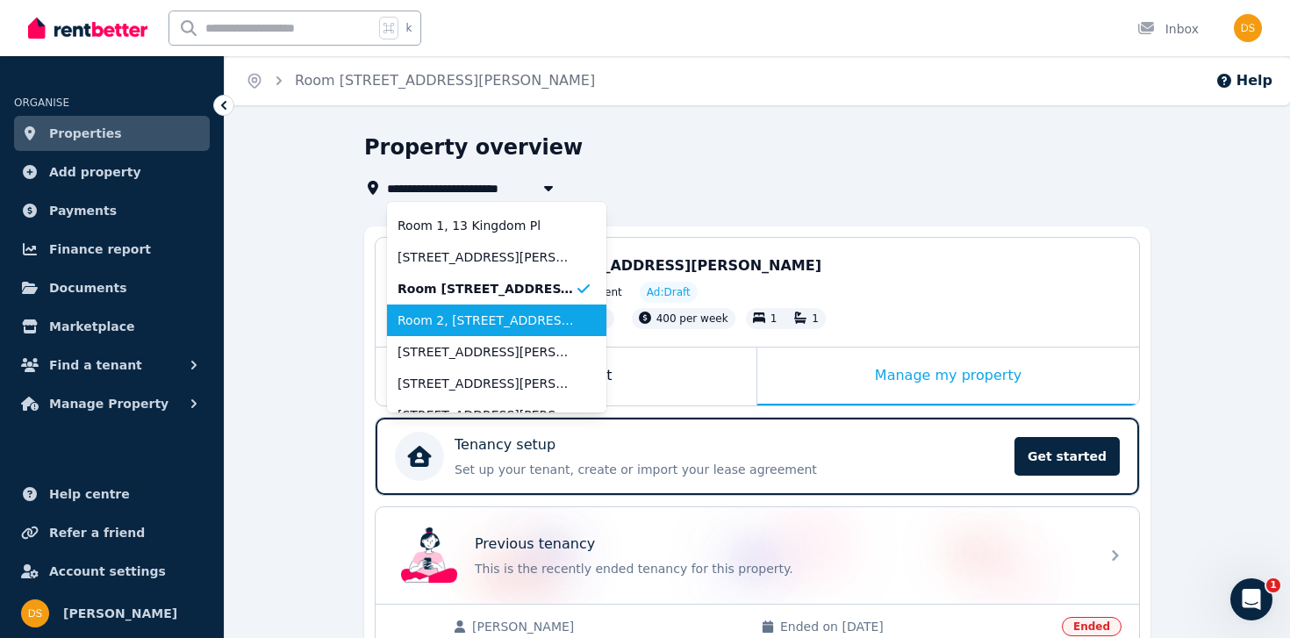
click at [479, 320] on span "Room 2, [STREET_ADDRESS][PERSON_NAME]" at bounding box center [485, 320] width 177 height 18
type input "**********"
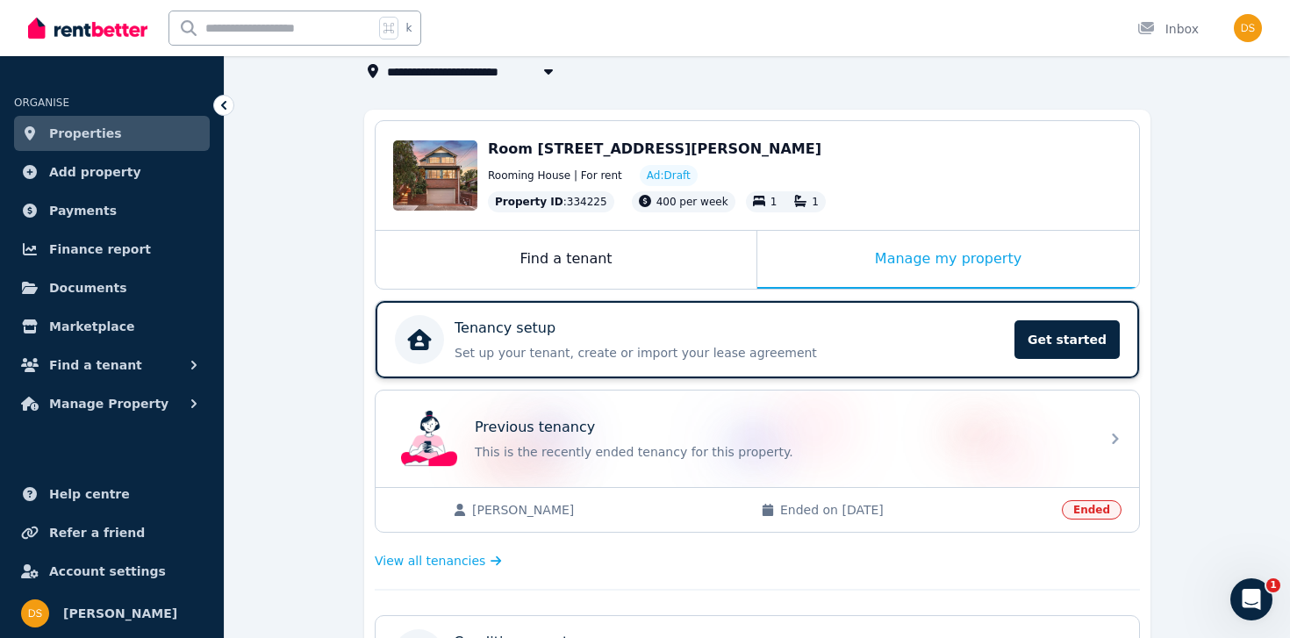
scroll to position [129, 0]
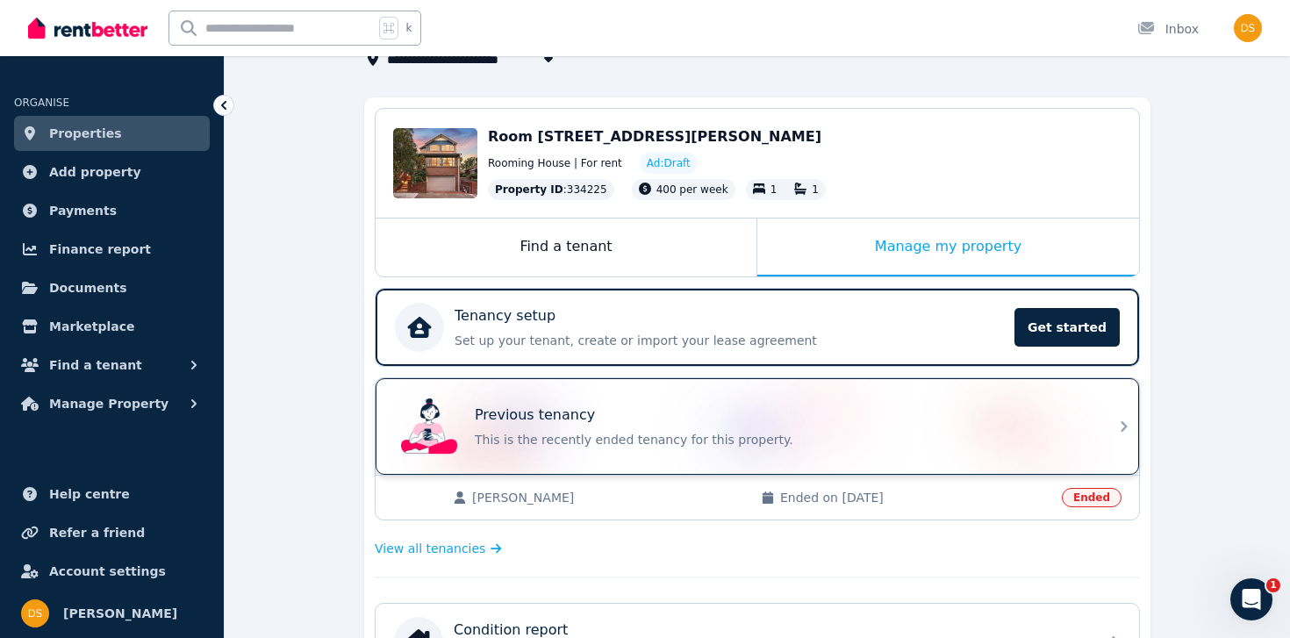
click at [639, 431] on p "This is the recently ended tenancy for this property." at bounding box center [782, 440] width 614 height 18
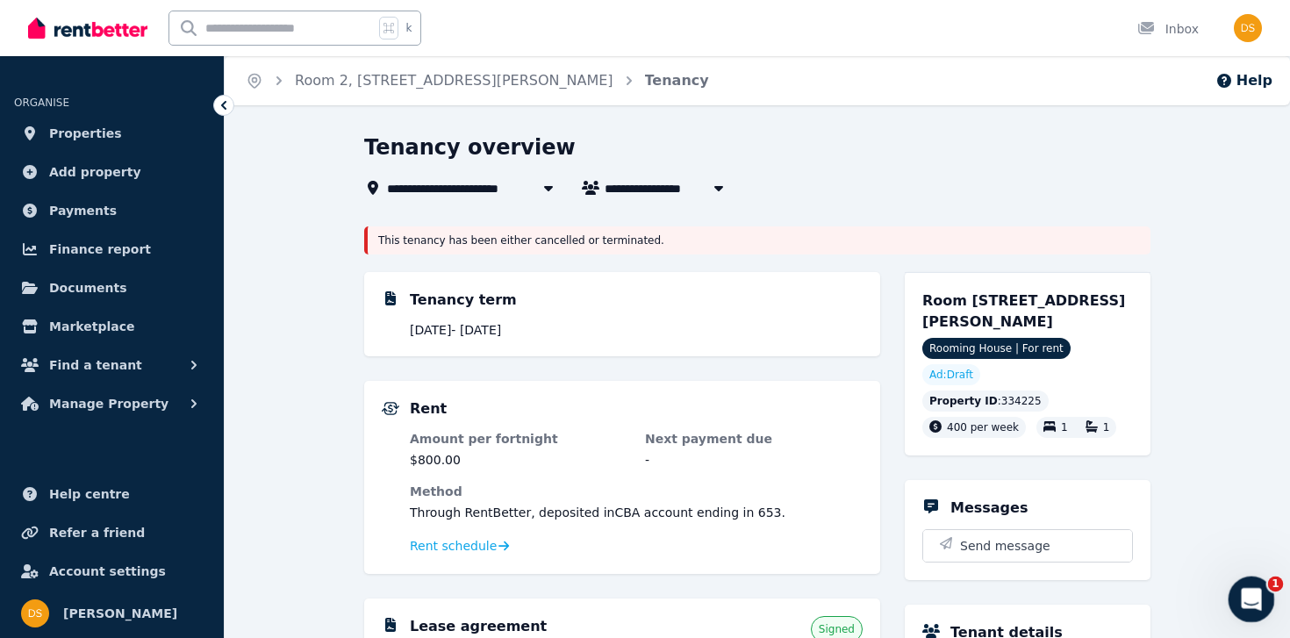
click at [1252, 588] on icon "Open Intercom Messenger" at bounding box center [1248, 597] width 29 height 29
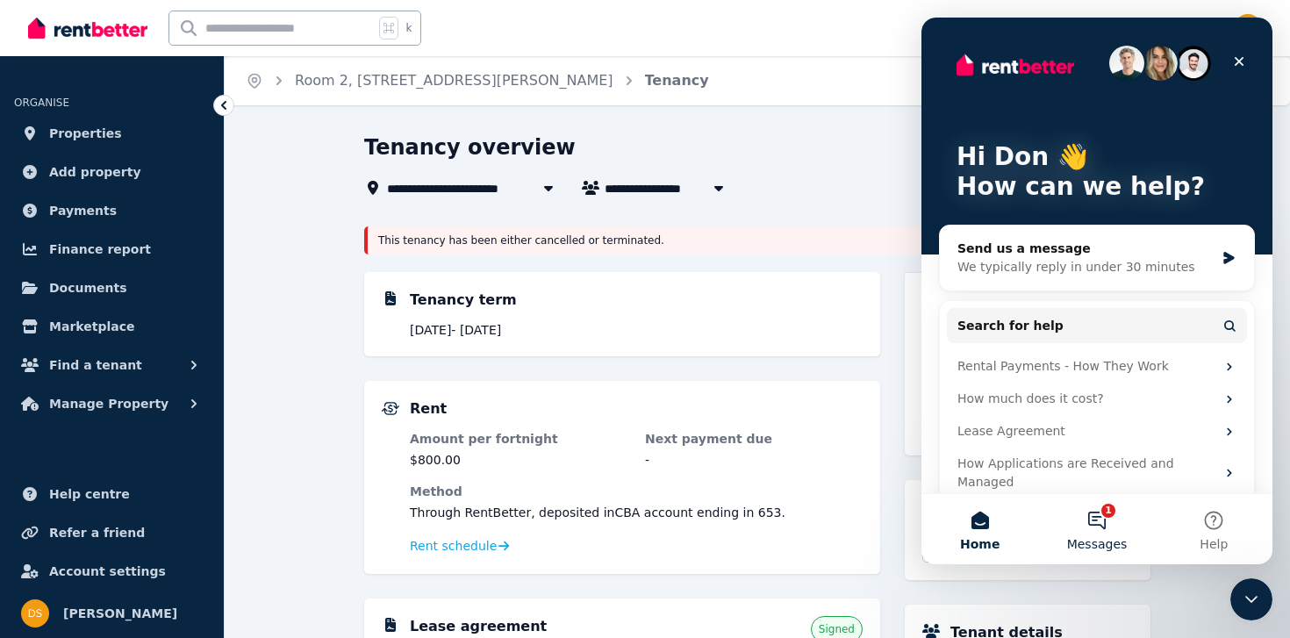
click at [1095, 521] on button "1 Messages" at bounding box center [1096, 529] width 117 height 70
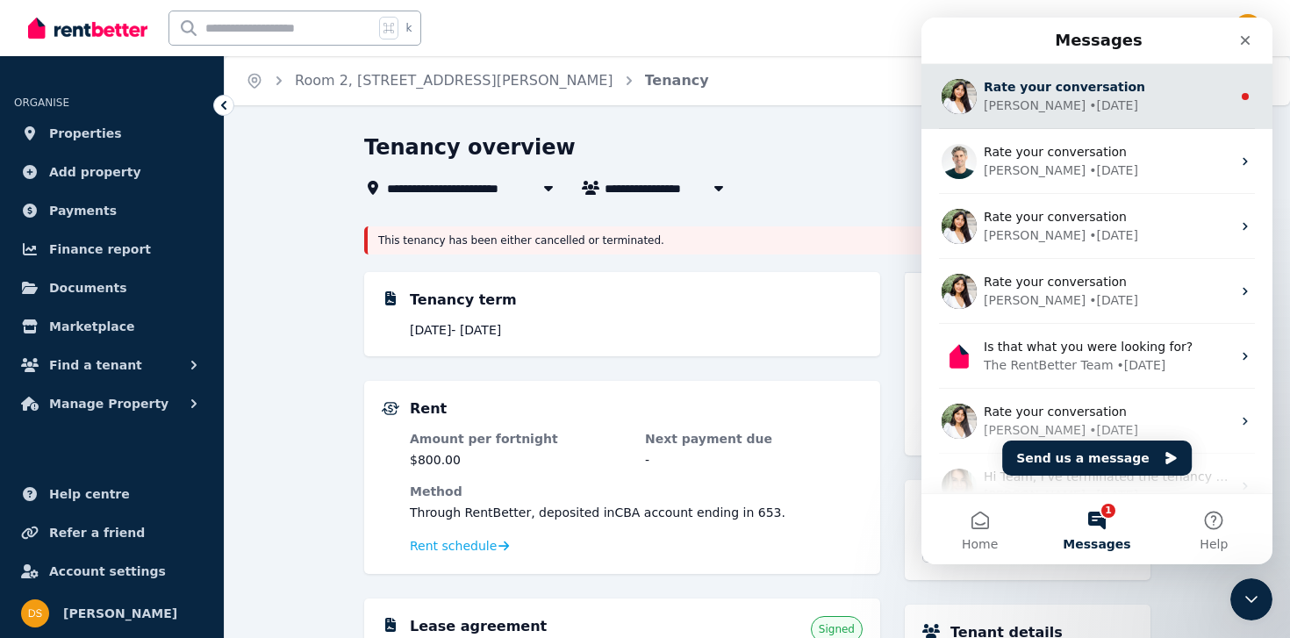
click at [1097, 110] on div "Rochelle • 1w ago" at bounding box center [1106, 106] width 247 height 18
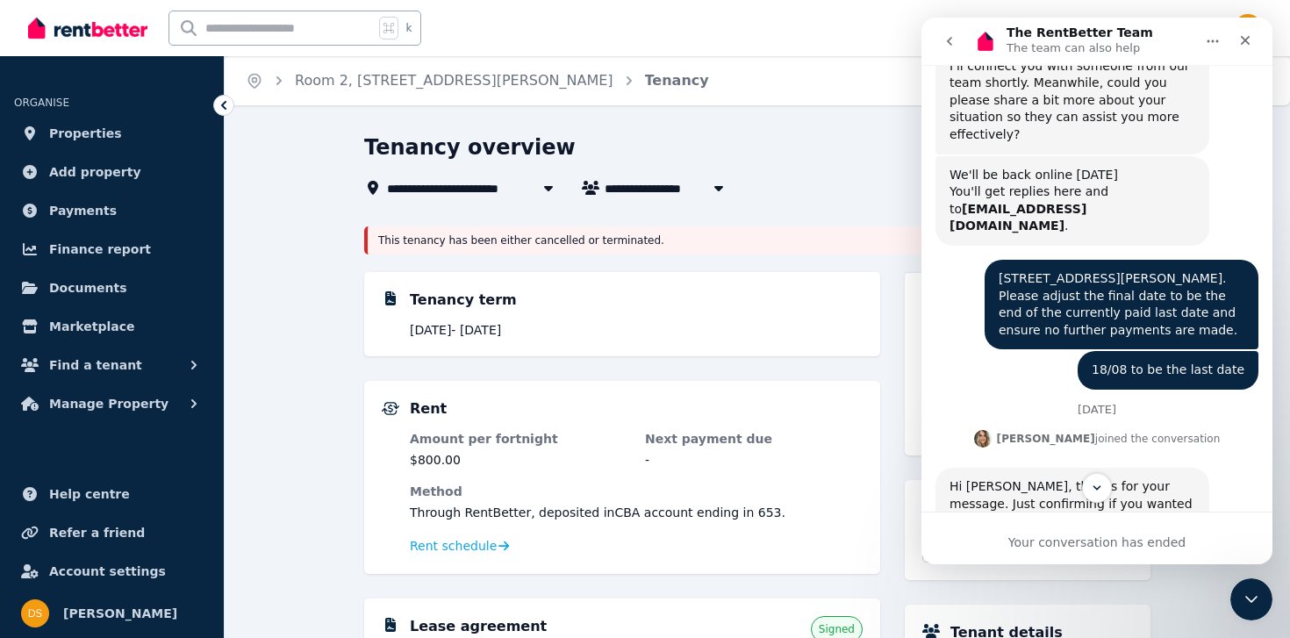
scroll to position [967, 0]
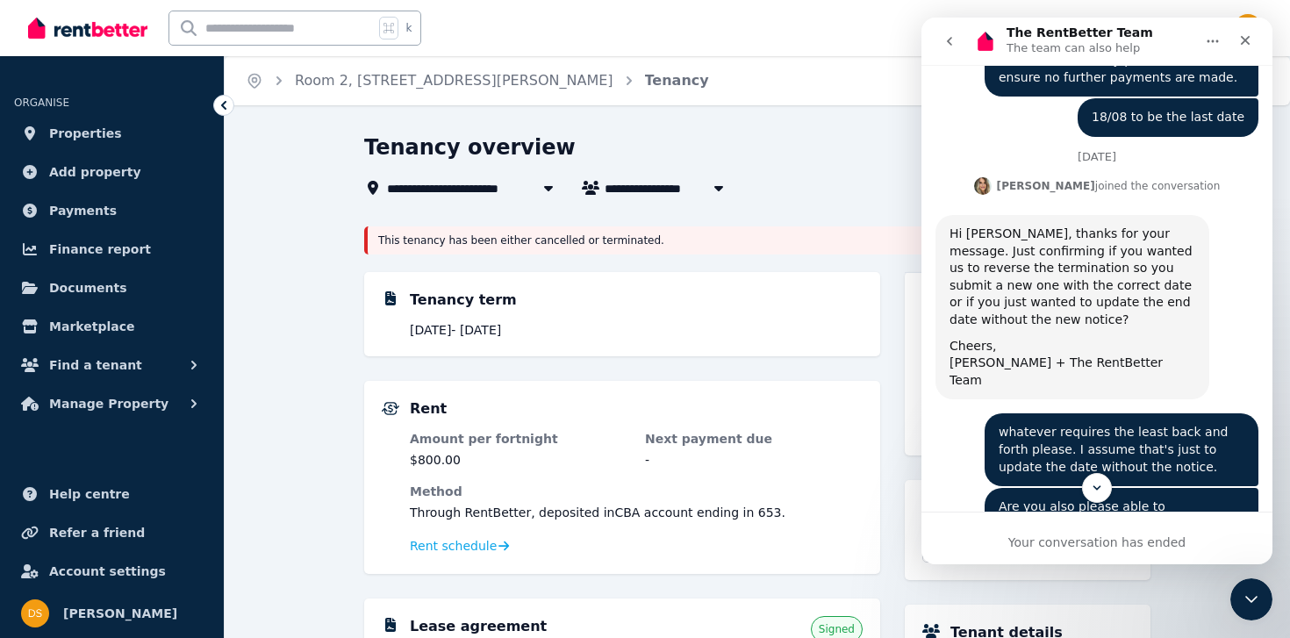
click at [947, 40] on icon "go back" at bounding box center [949, 41] width 5 height 9
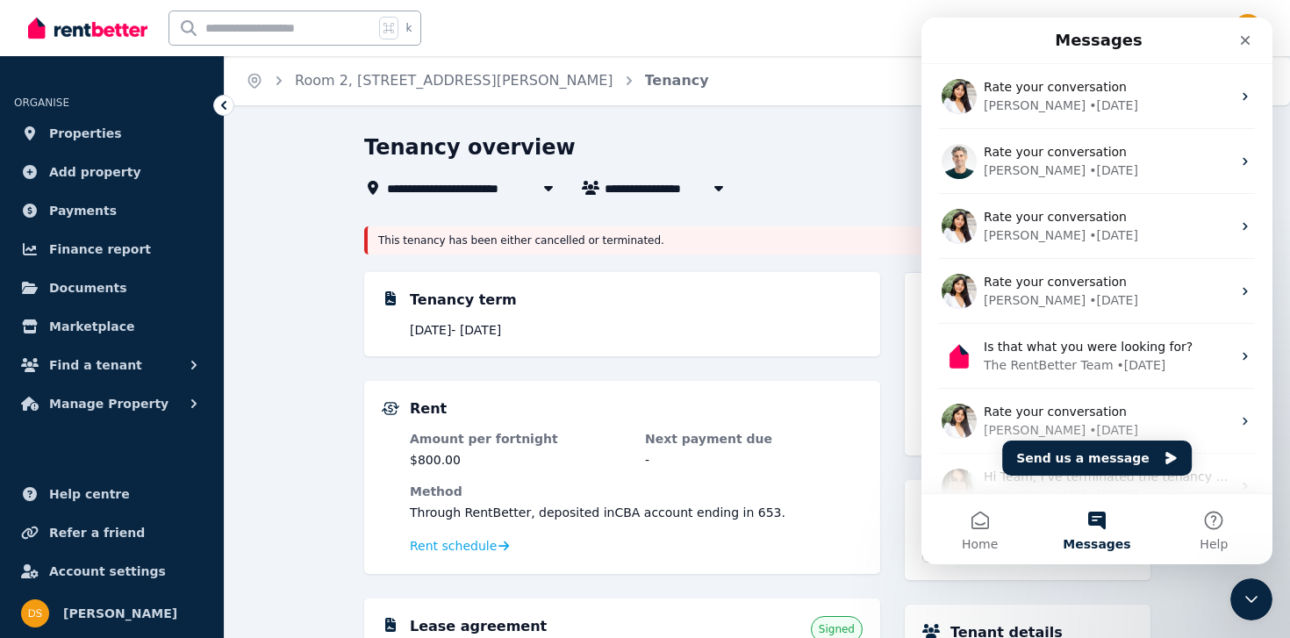
scroll to position [0, 0]
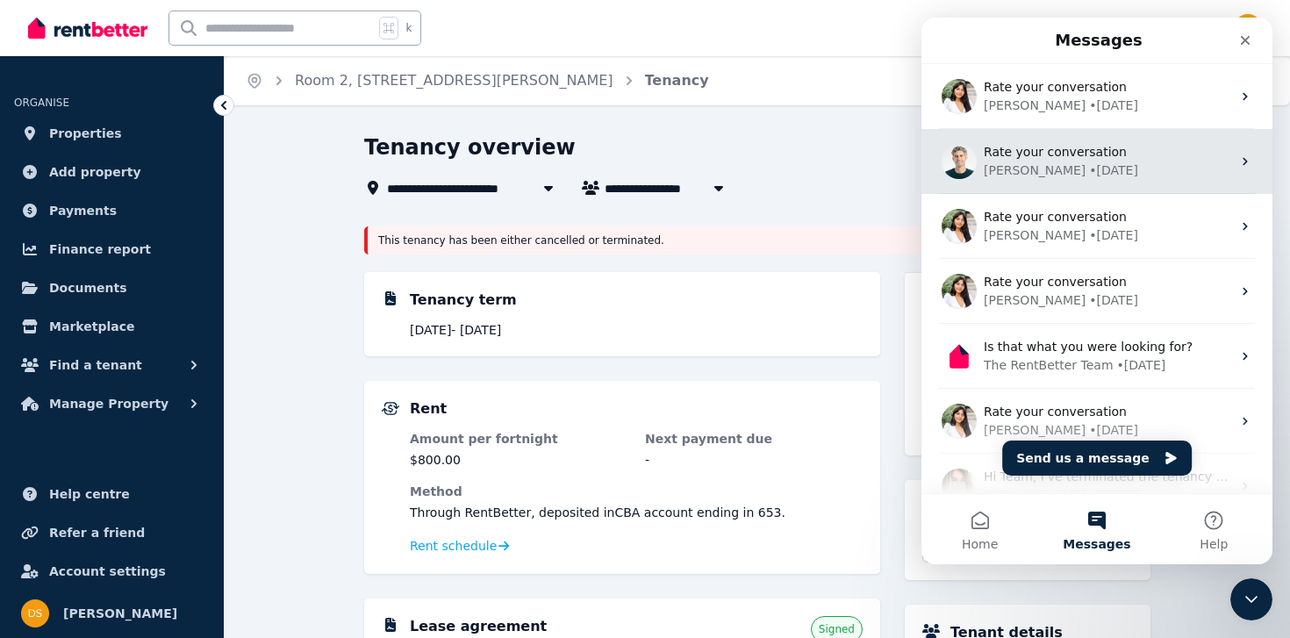
click at [1026, 176] on div "Jeremy • 4w ago" at bounding box center [1106, 170] width 247 height 18
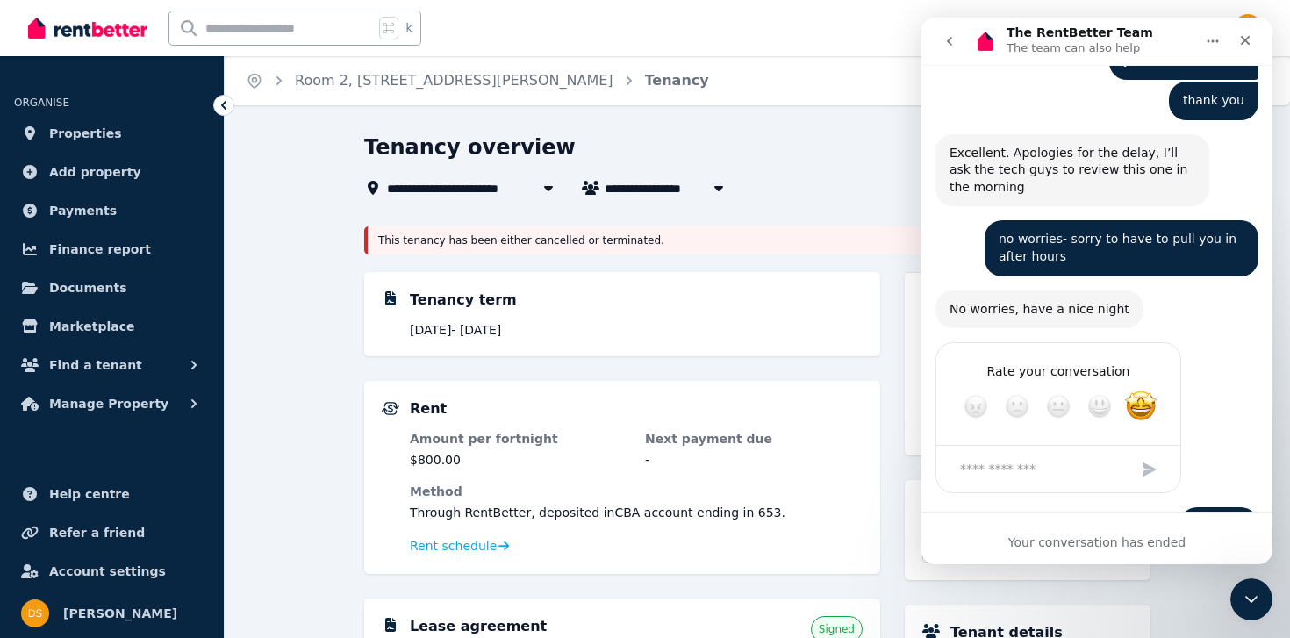
scroll to position [3724, 0]
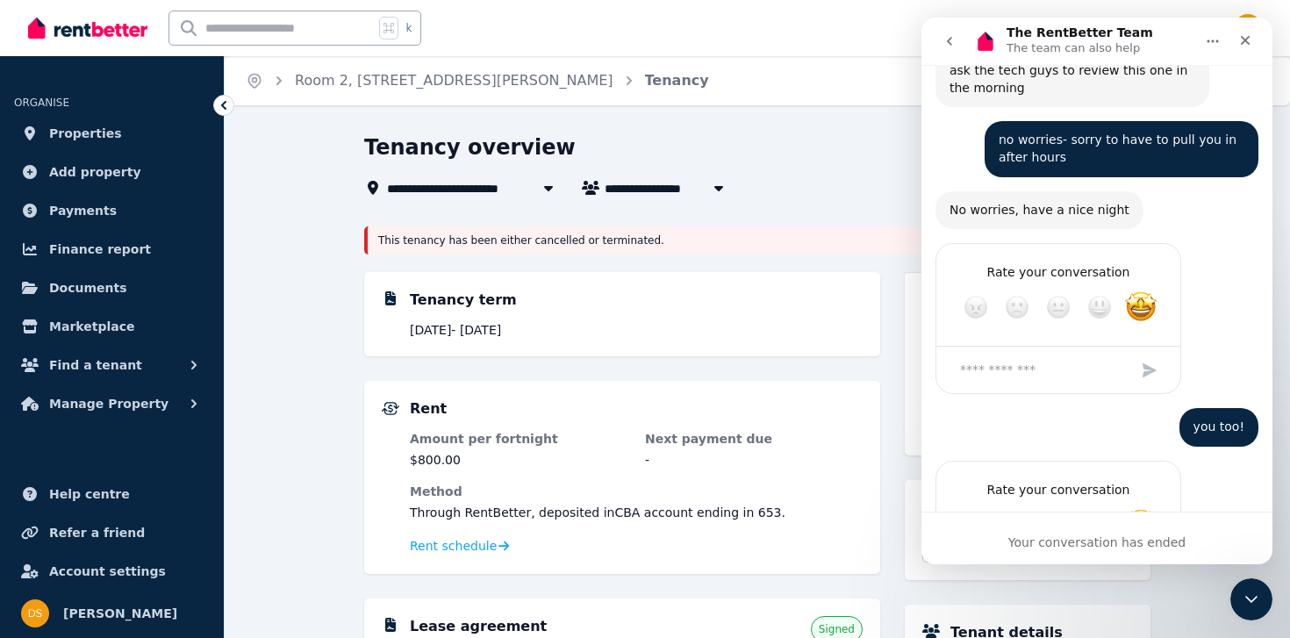
click at [953, 46] on icon "go back" at bounding box center [949, 41] width 14 height 14
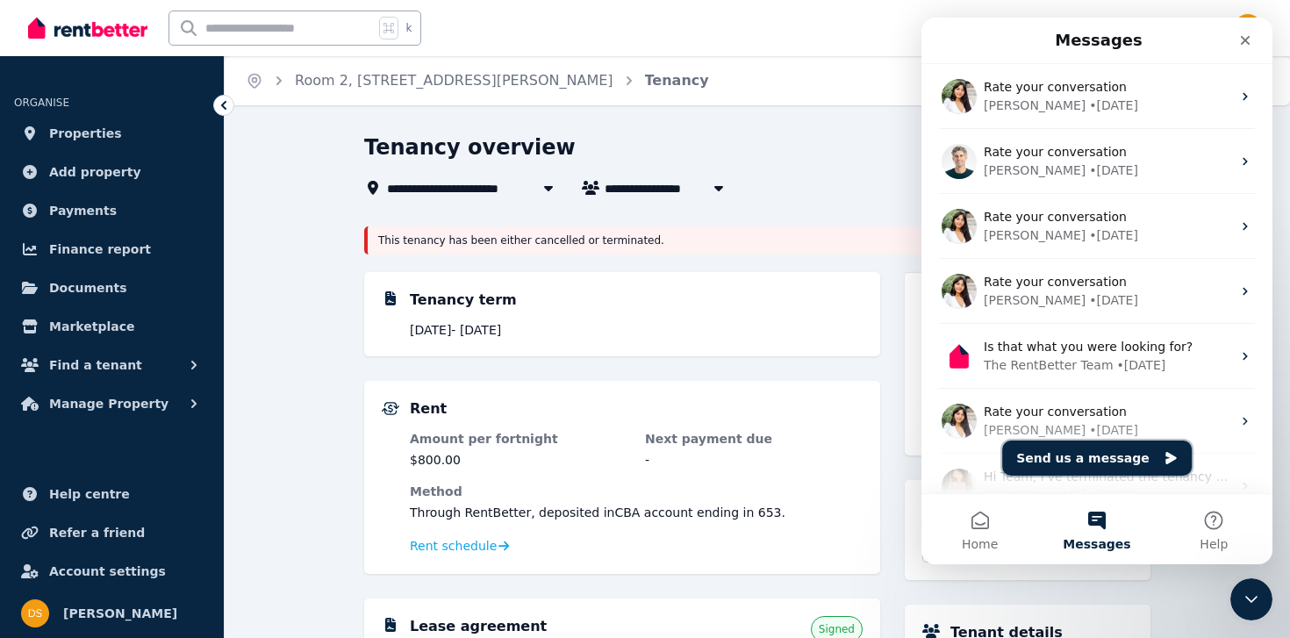
click at [1099, 451] on button "Send us a message" at bounding box center [1096, 457] width 189 height 35
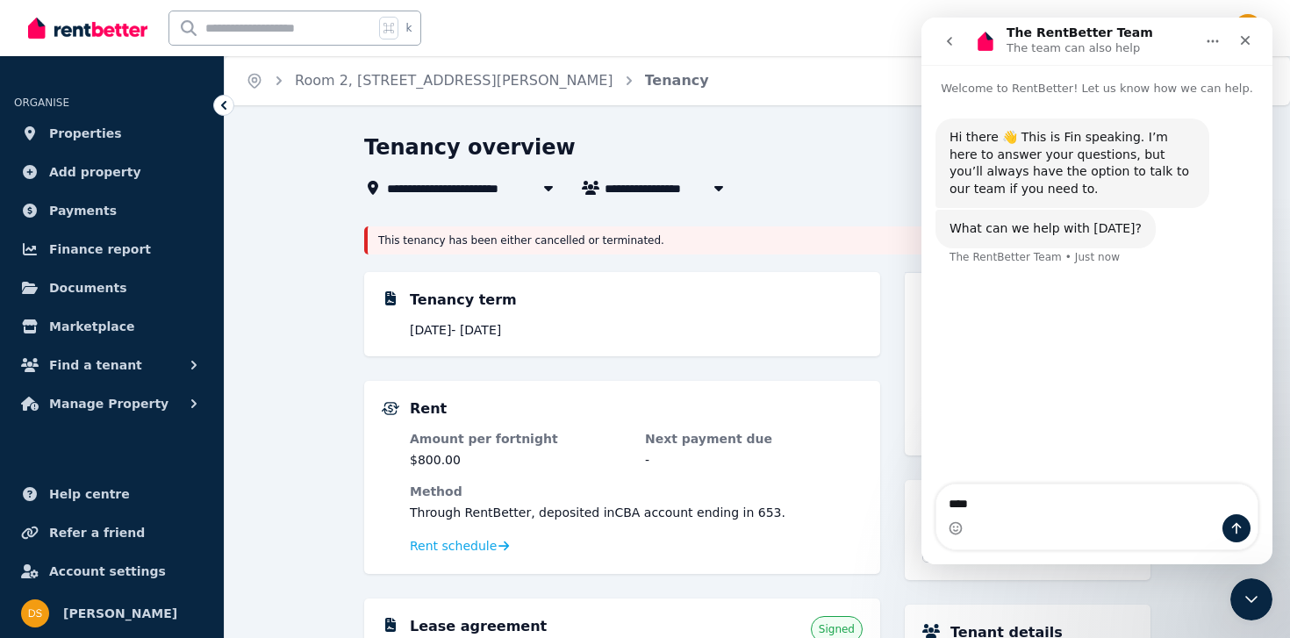
type textarea "*****"
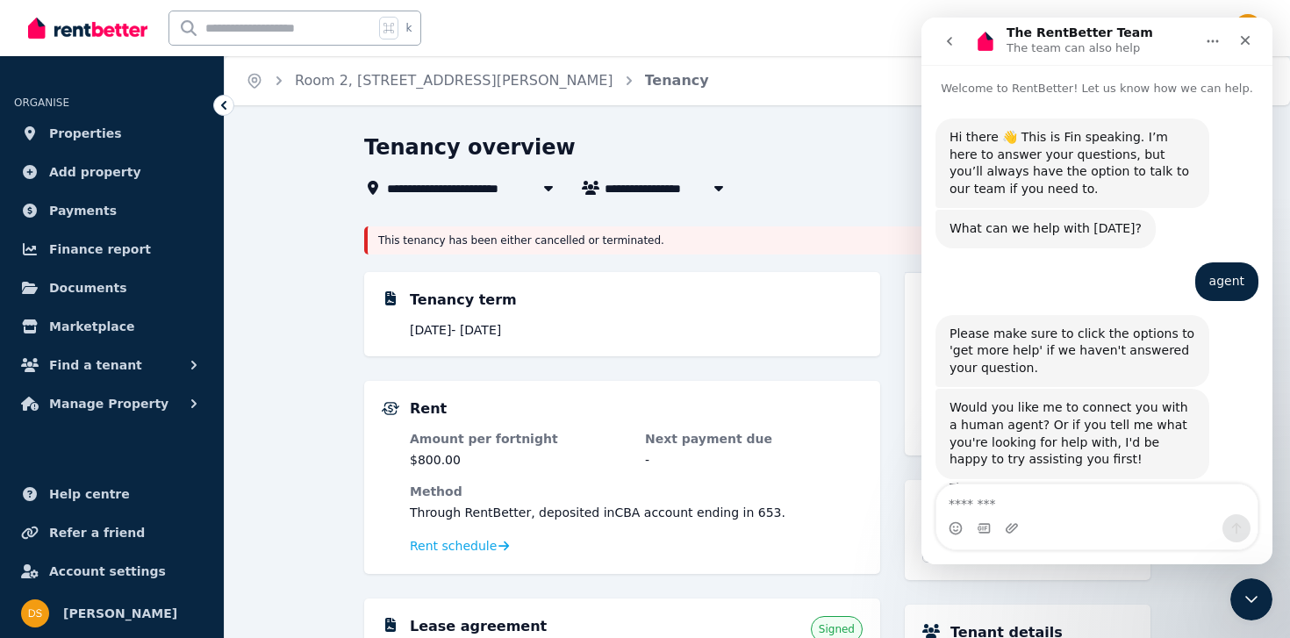
scroll to position [31, 0]
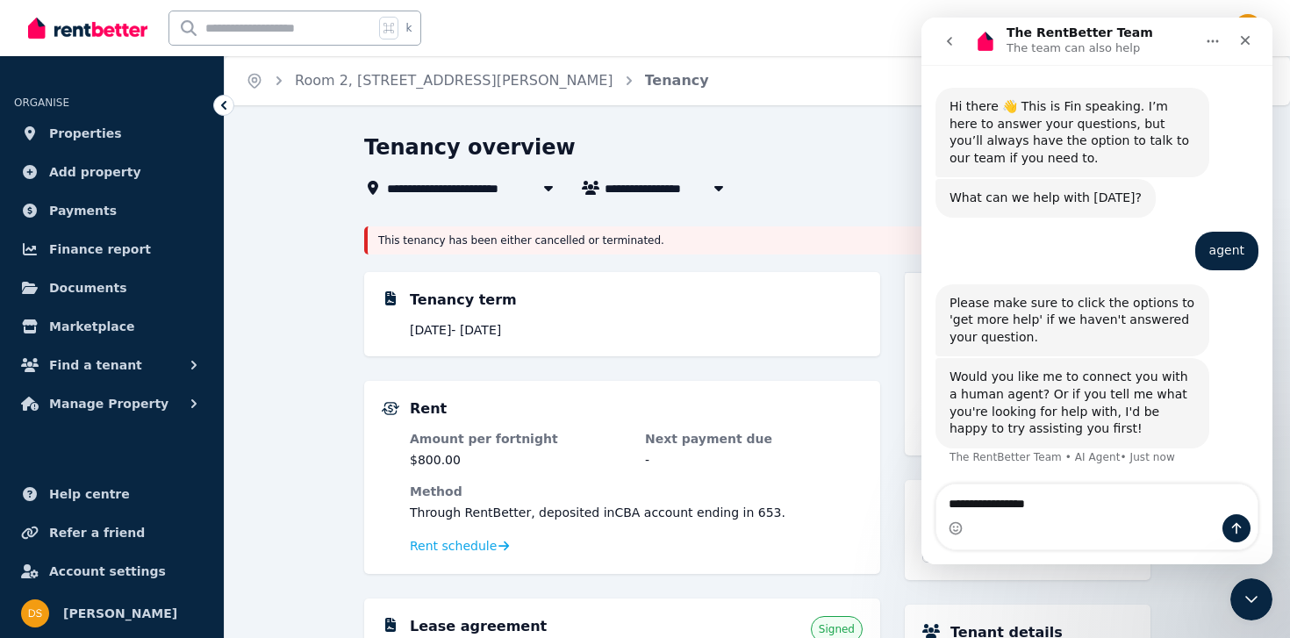
type textarea "**********"
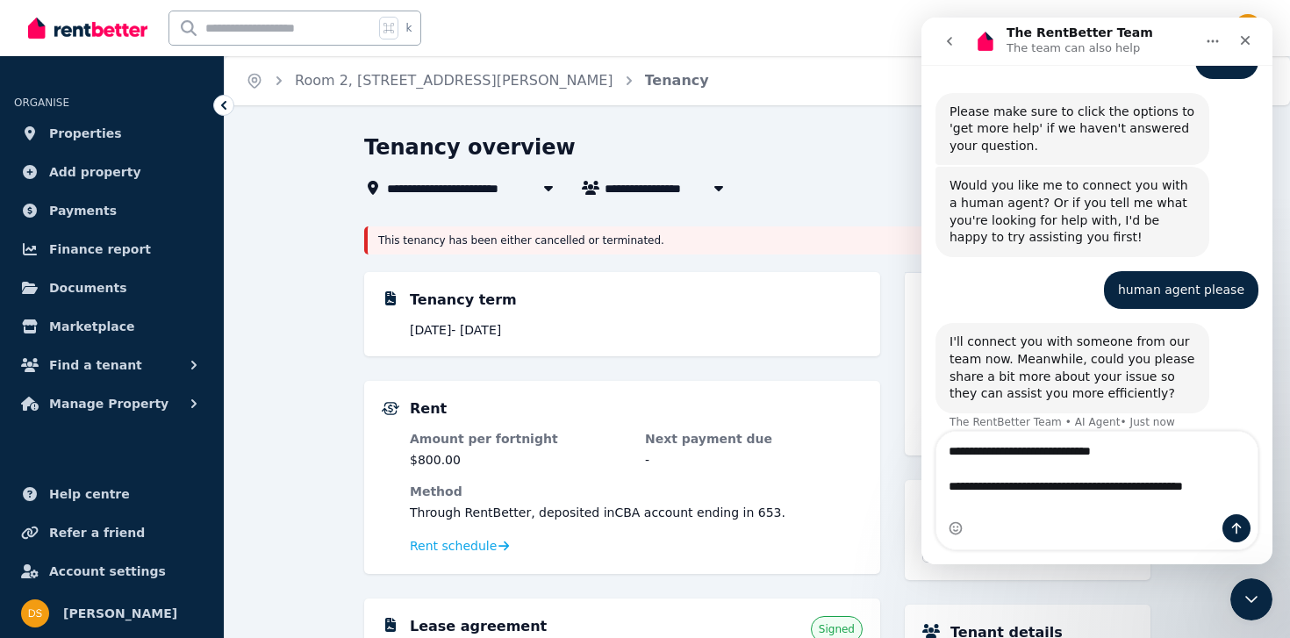
scroll to position [239, 0]
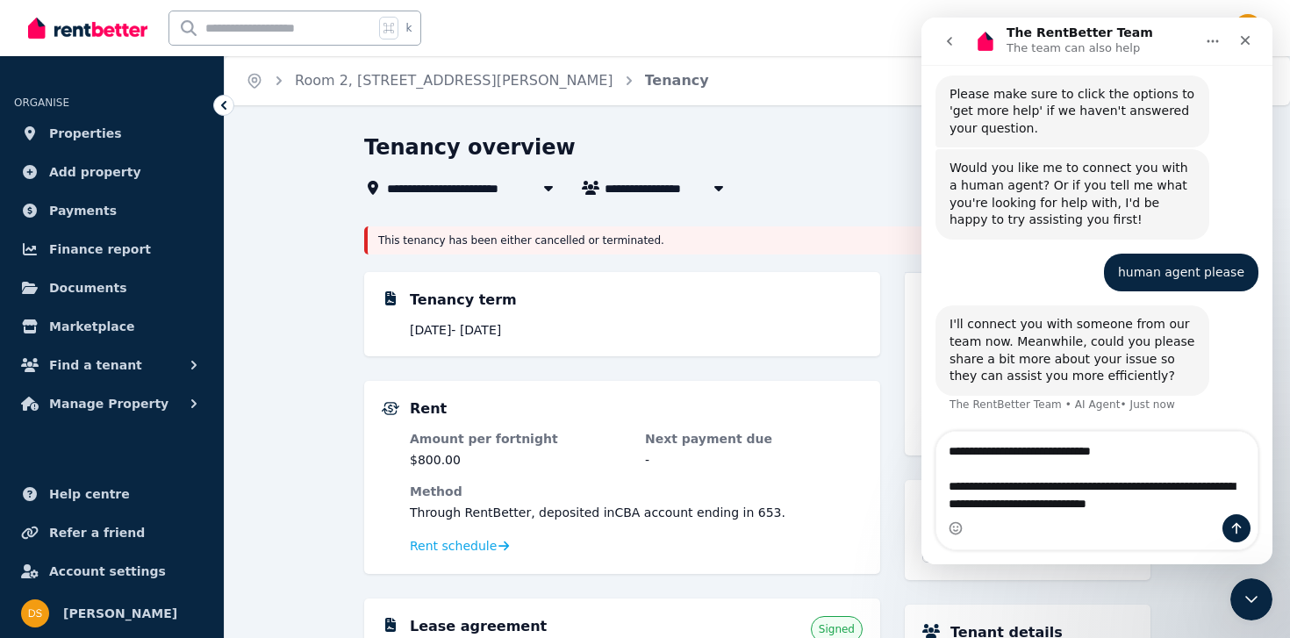
type textarea "**********"
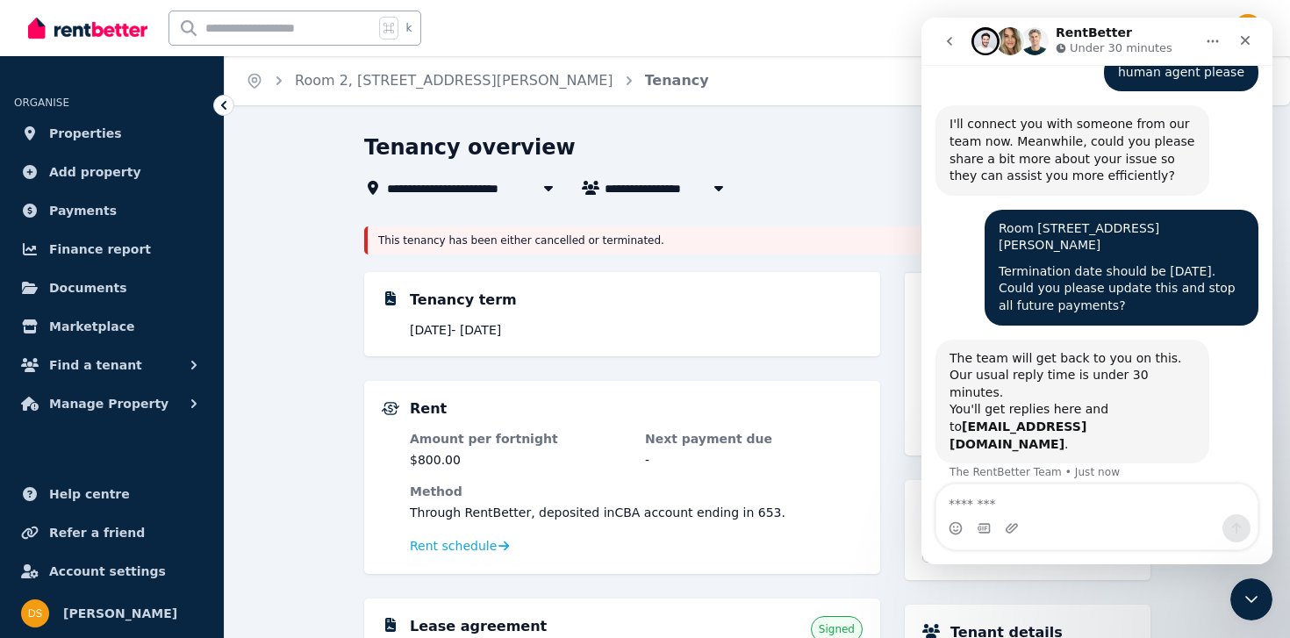
scroll to position [453, 0]
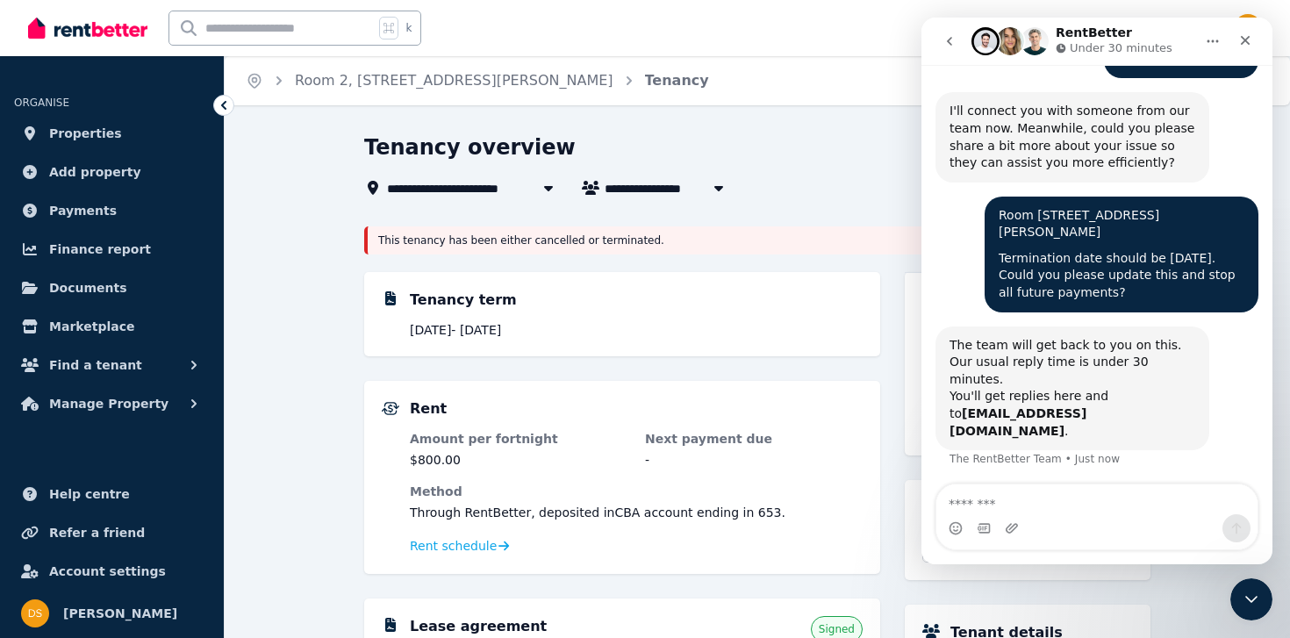
click at [791, 125] on div "**********" at bounding box center [645, 319] width 1290 height 638
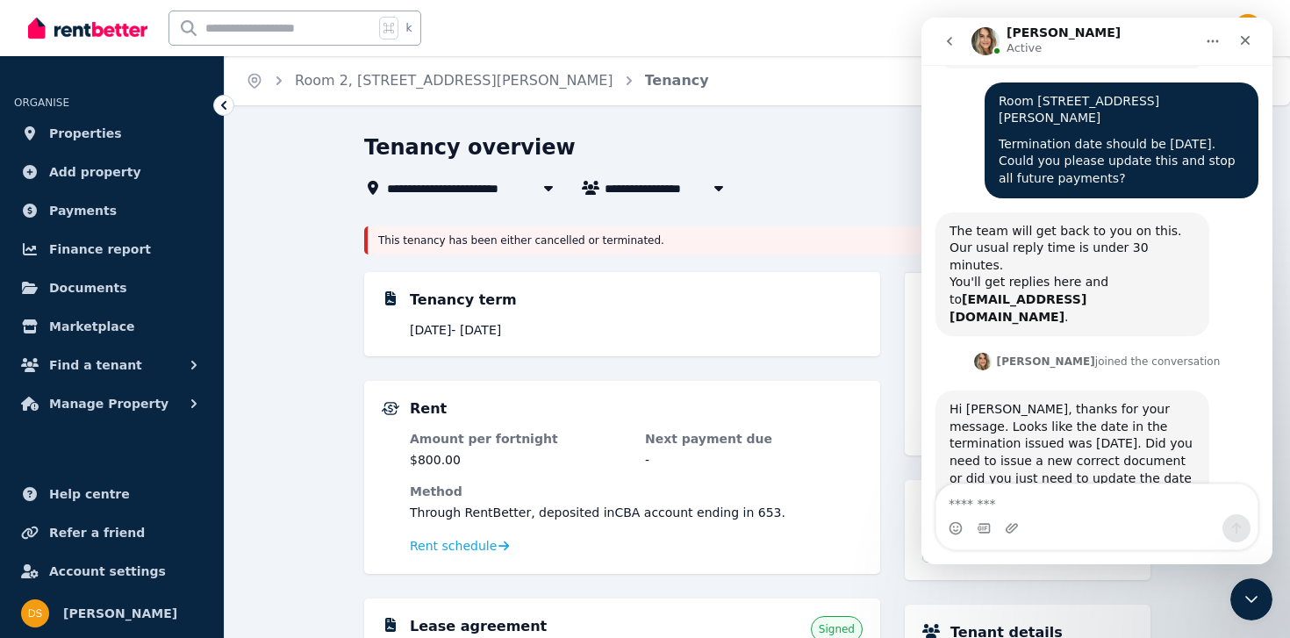
scroll to position [583, 0]
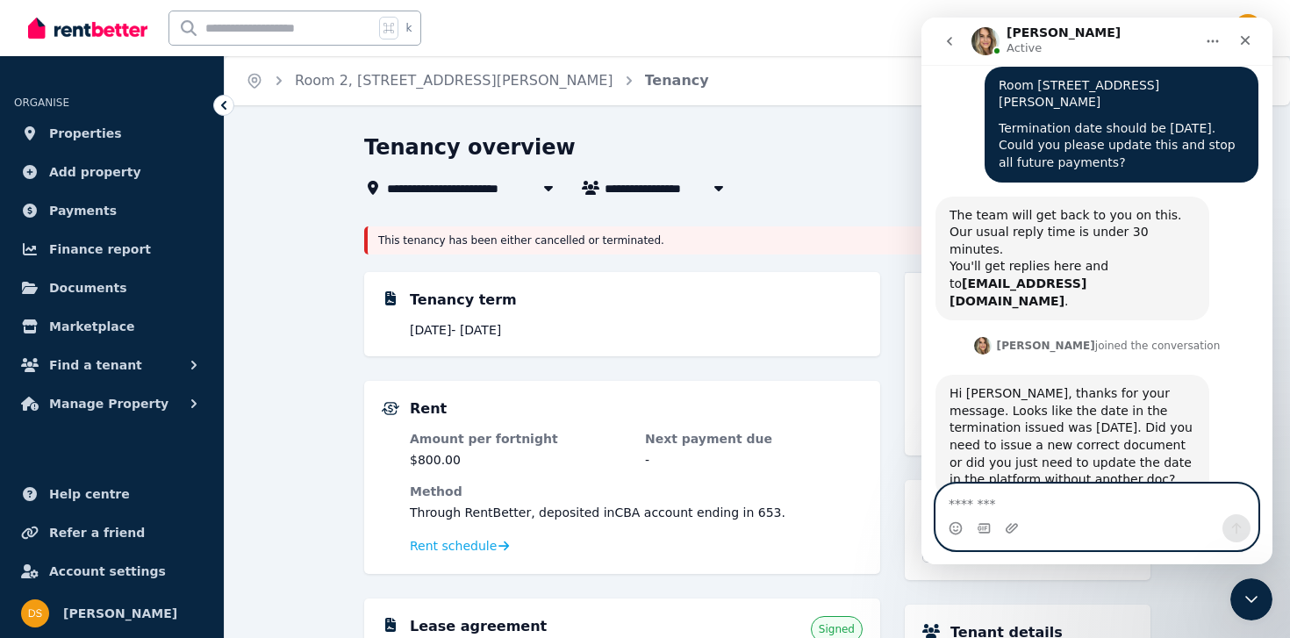
click at [973, 505] on textarea "Message…" at bounding box center [1096, 499] width 321 height 30
type textarea "**********"
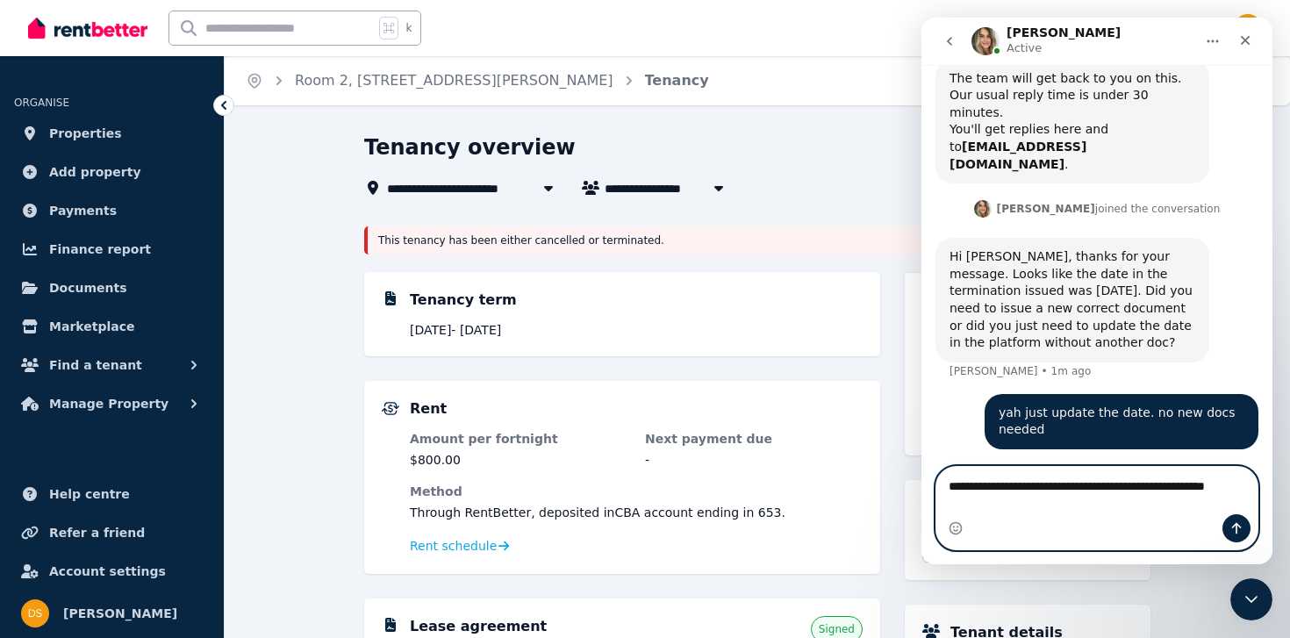
scroll to position [737, 0]
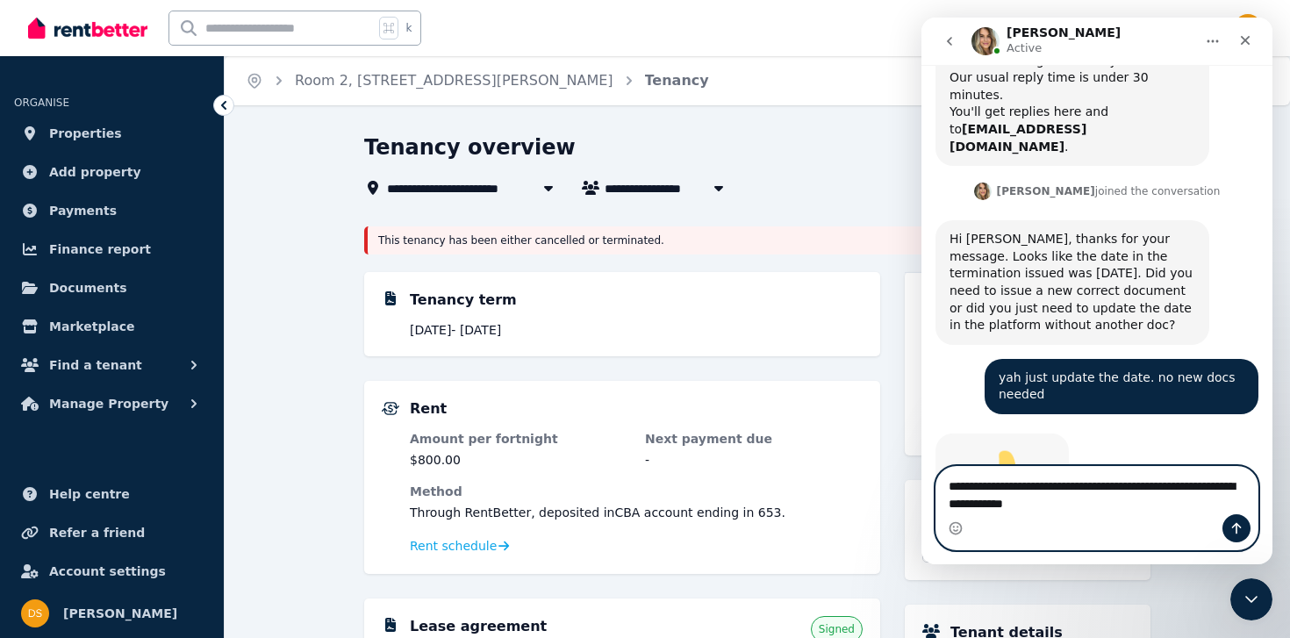
type textarea "**********"
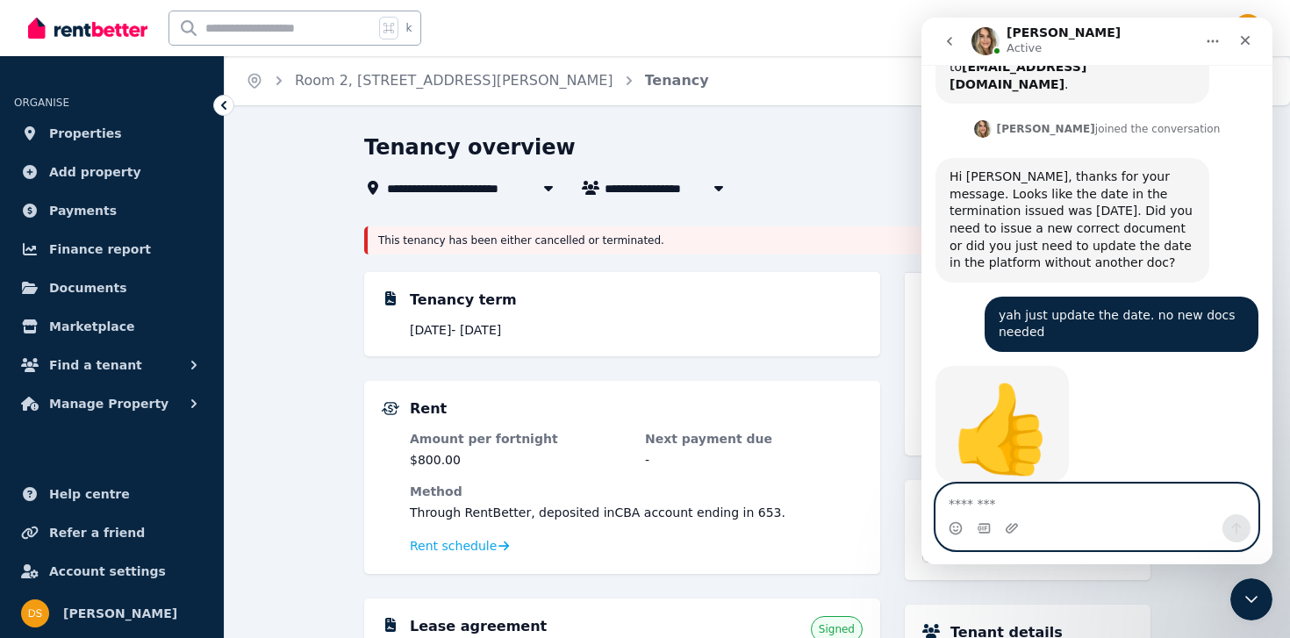
scroll to position [851, 0]
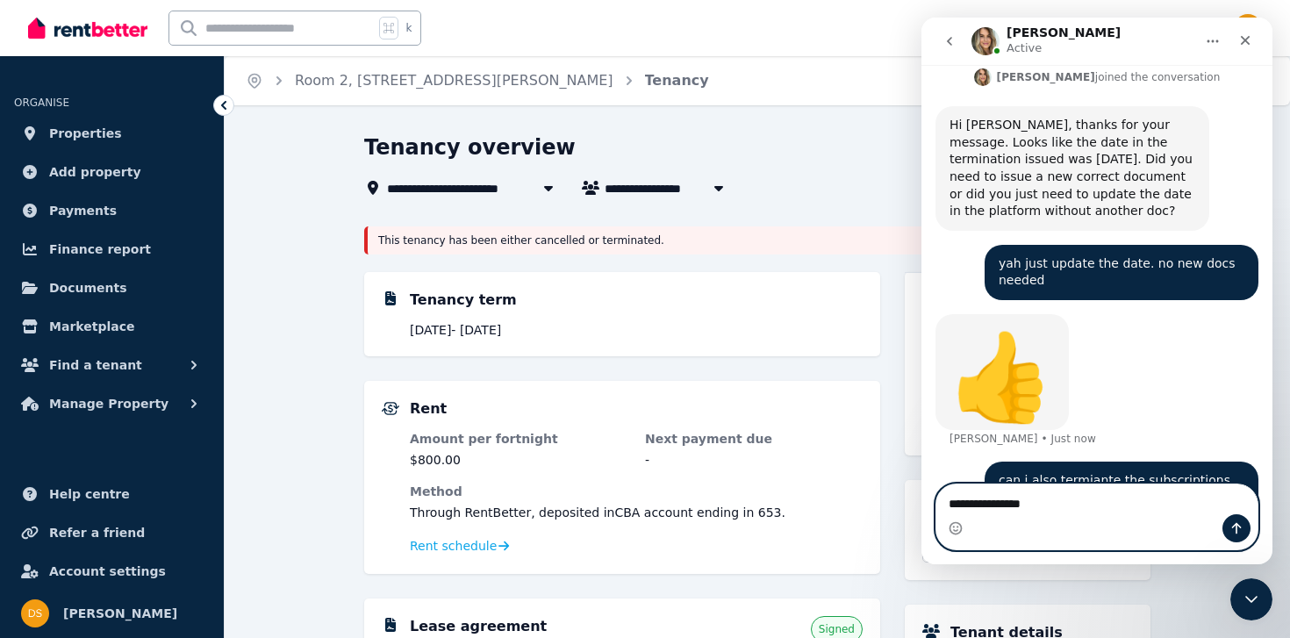
type textarea "**********"
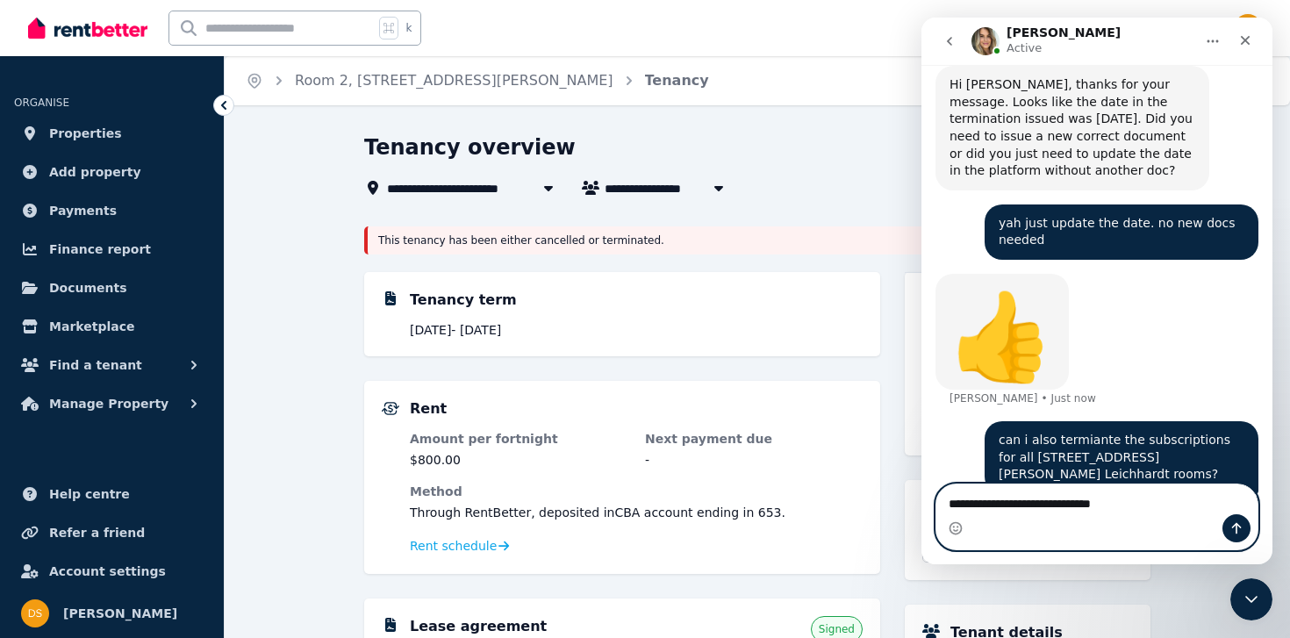
type textarea "**********"
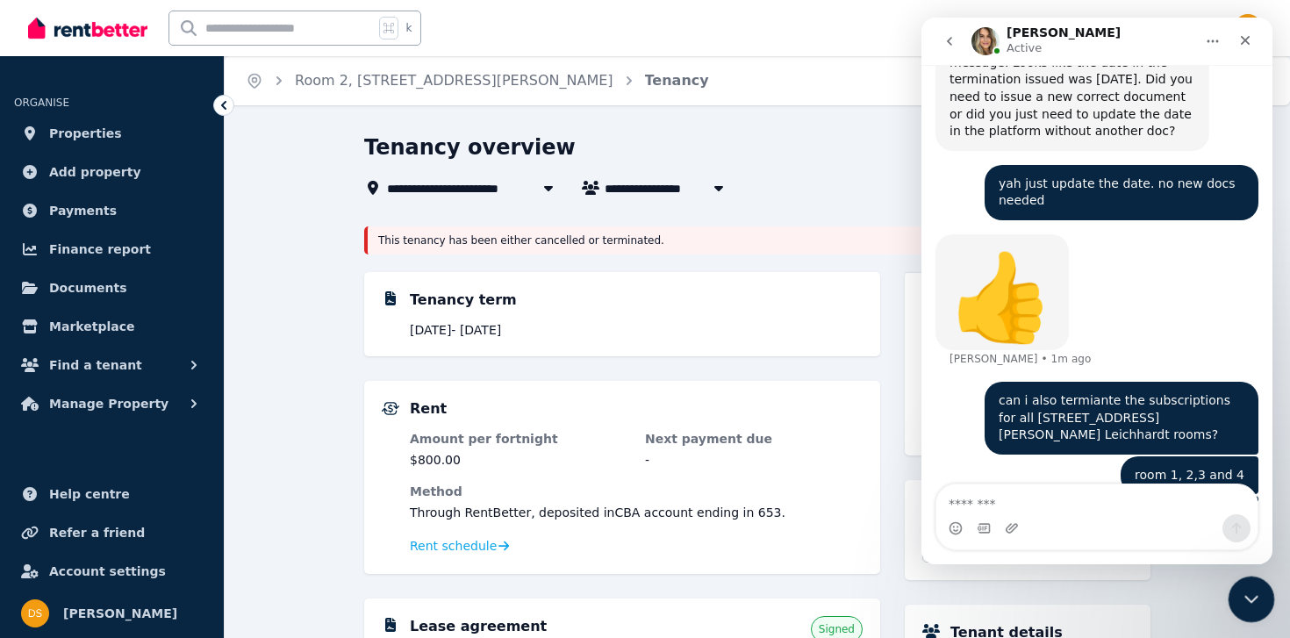
click at [1252, 602] on icon "Close Intercom Messenger" at bounding box center [1248, 596] width 21 height 21
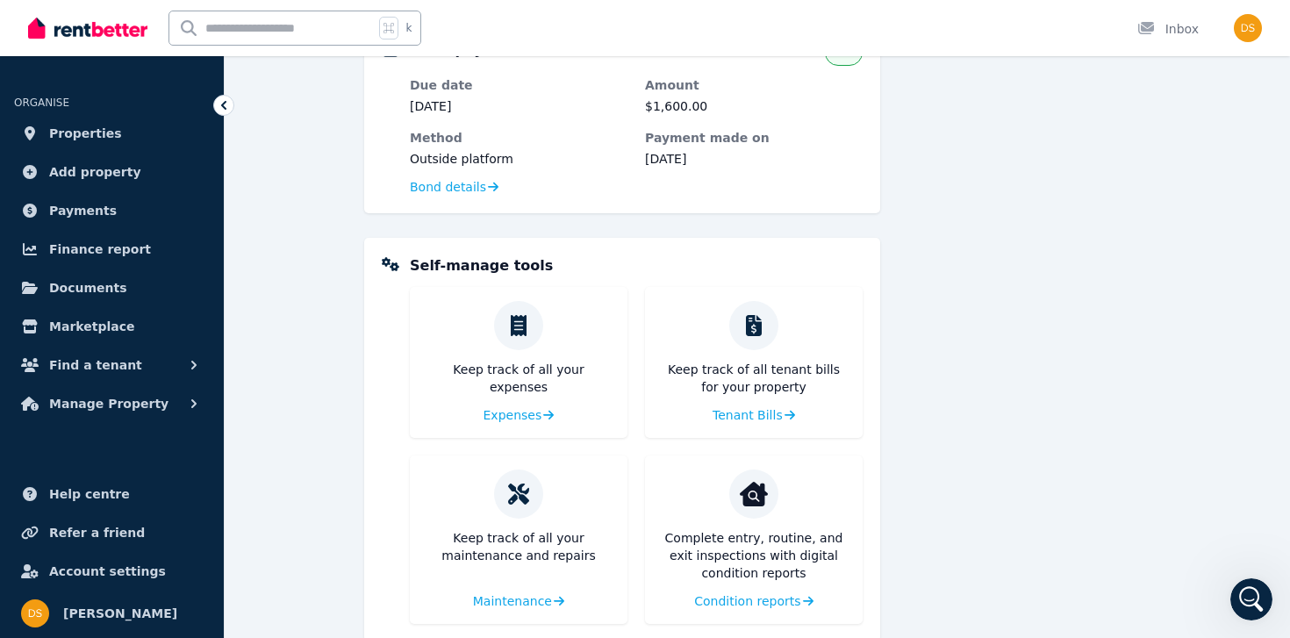
scroll to position [782, 0]
